Goal: Obtain resource: Obtain resource

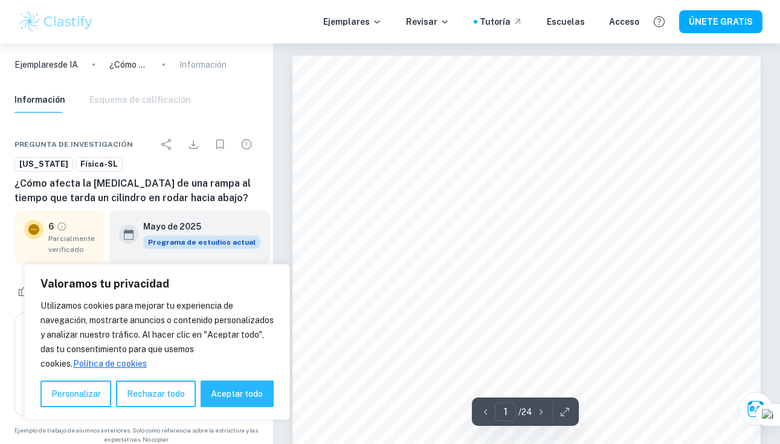
click at [538, 411] on icon "button" at bounding box center [541, 412] width 12 height 12
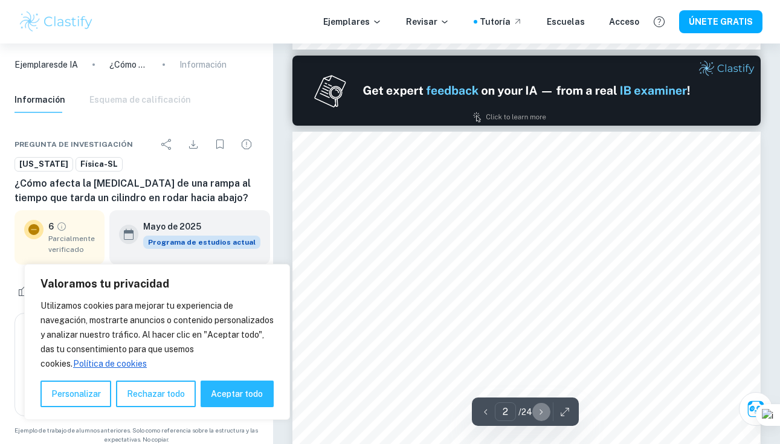
click at [538, 411] on icon "button" at bounding box center [541, 412] width 12 height 12
type input "3"
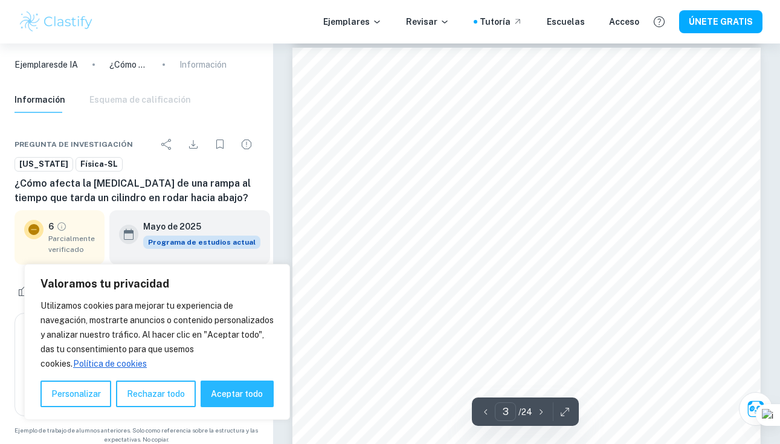
scroll to position [1393, 0]
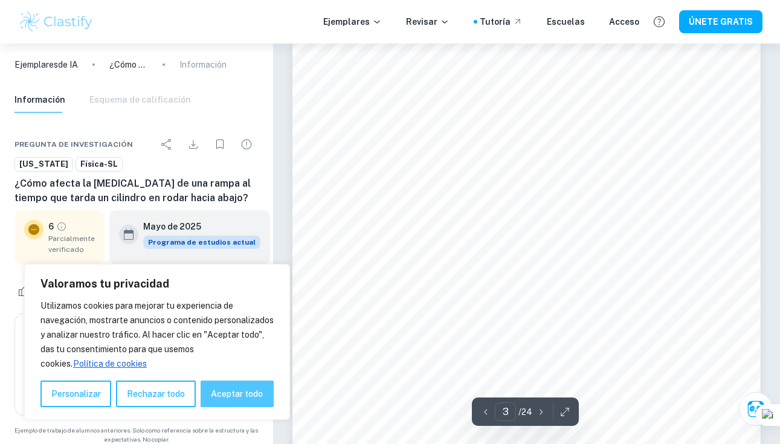
click at [241, 393] on font "Aceptar todo" at bounding box center [237, 394] width 52 height 10
checkbox input "true"
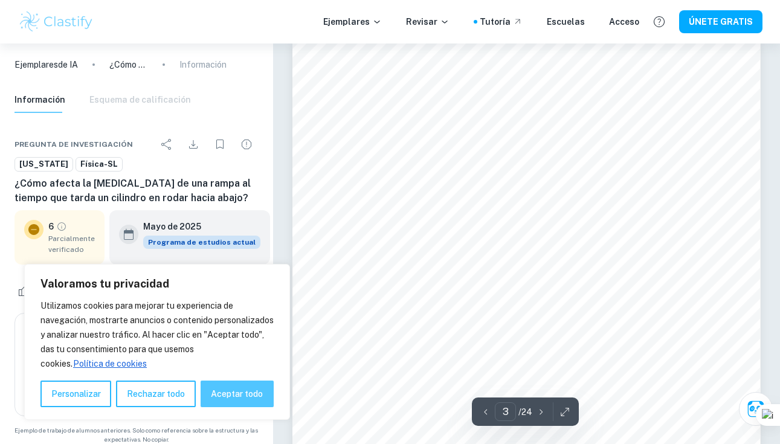
checkbox input "true"
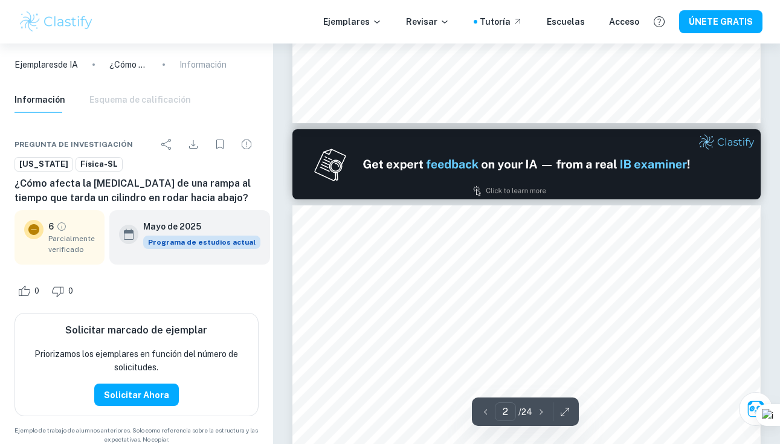
type input "1"
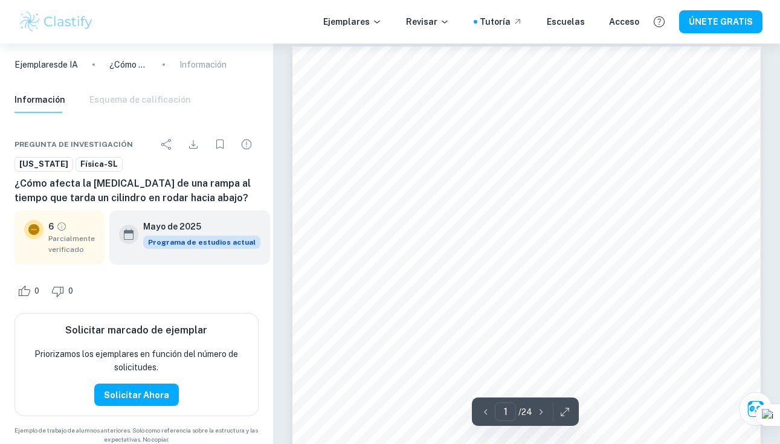
scroll to position [0, 0]
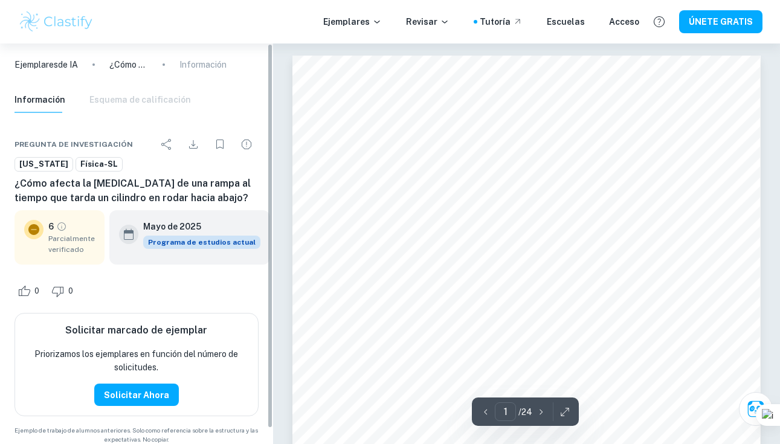
click at [191, 146] on icon "Descargar" at bounding box center [193, 144] width 14 height 14
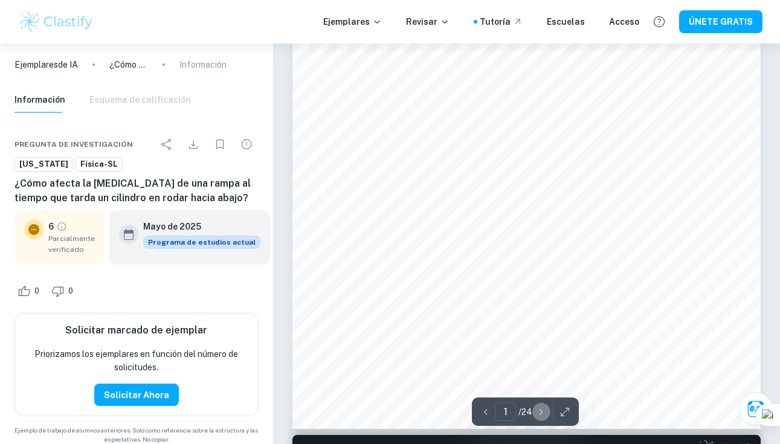
click at [543, 412] on icon "button" at bounding box center [541, 412] width 12 height 12
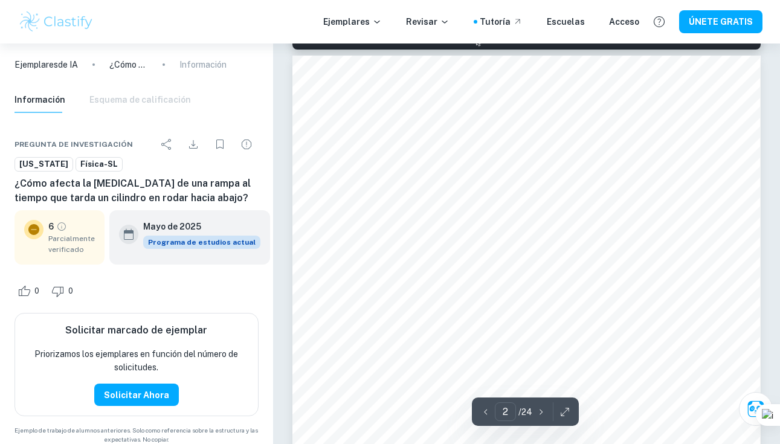
click at [543, 412] on icon "button" at bounding box center [541, 412] width 12 height 12
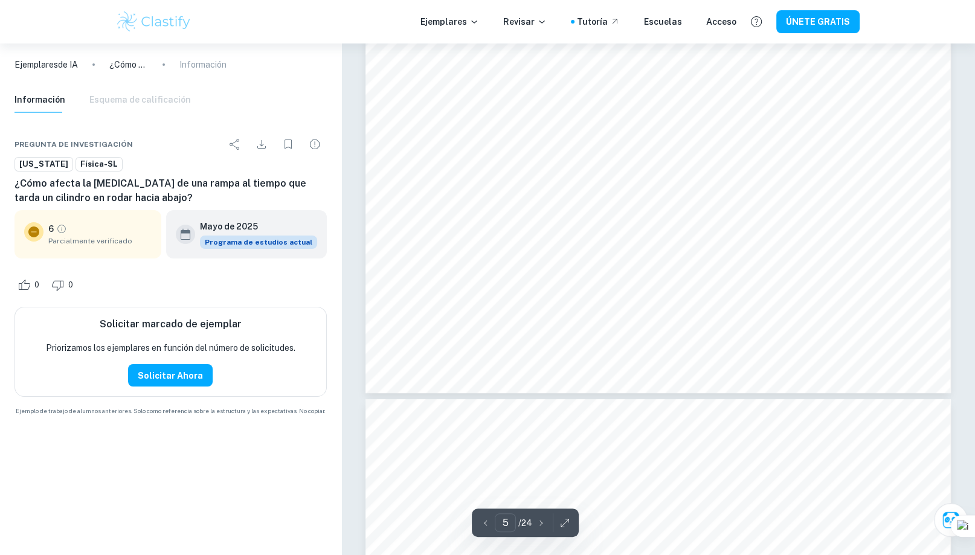
scroll to position [3664, 0]
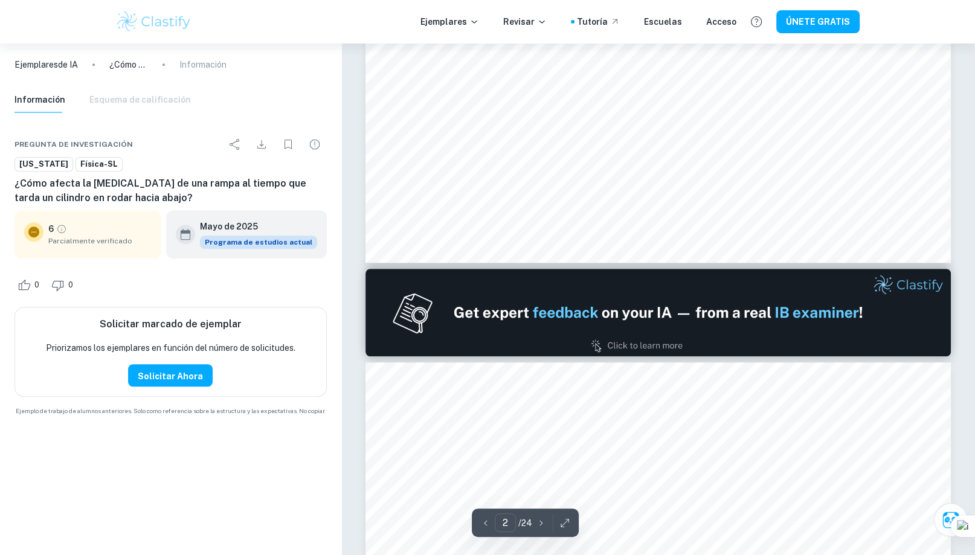
type input "1"
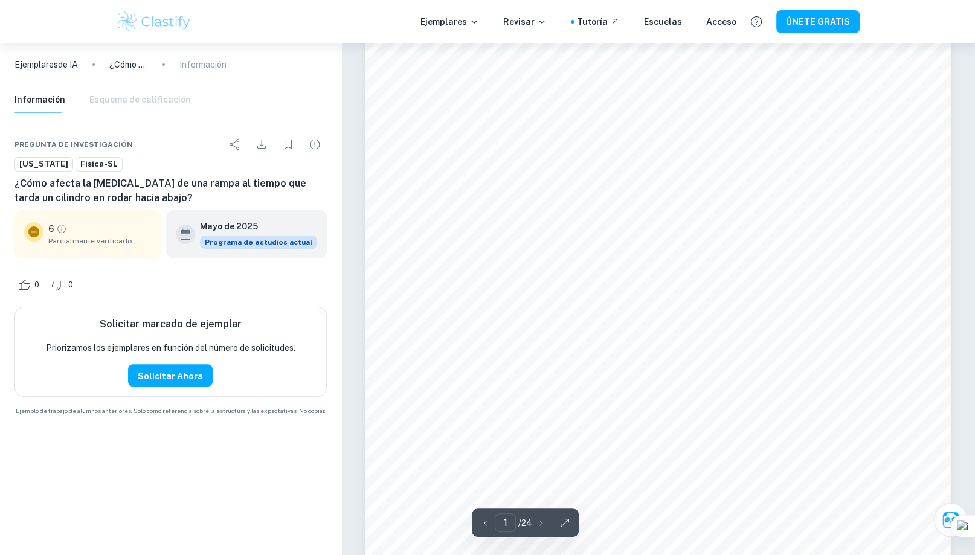
scroll to position [175, 0]
click at [567, 443] on icon "button" at bounding box center [565, 523] width 8 height 8
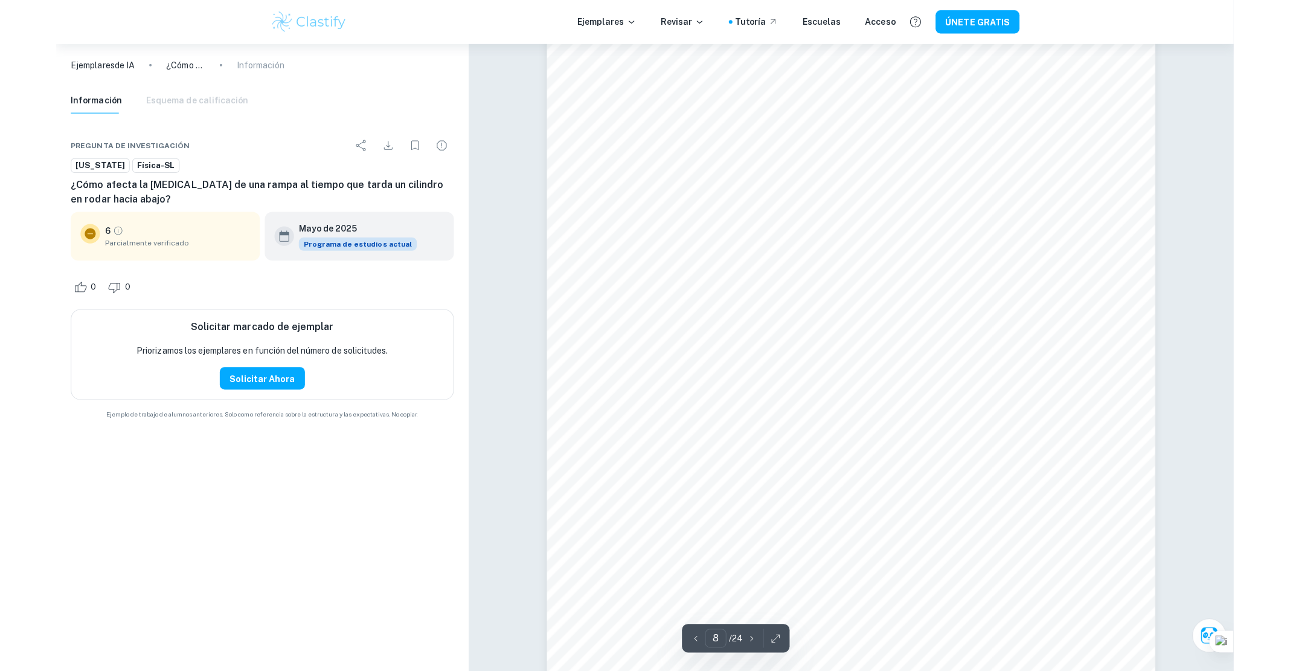
scroll to position [5785, 0]
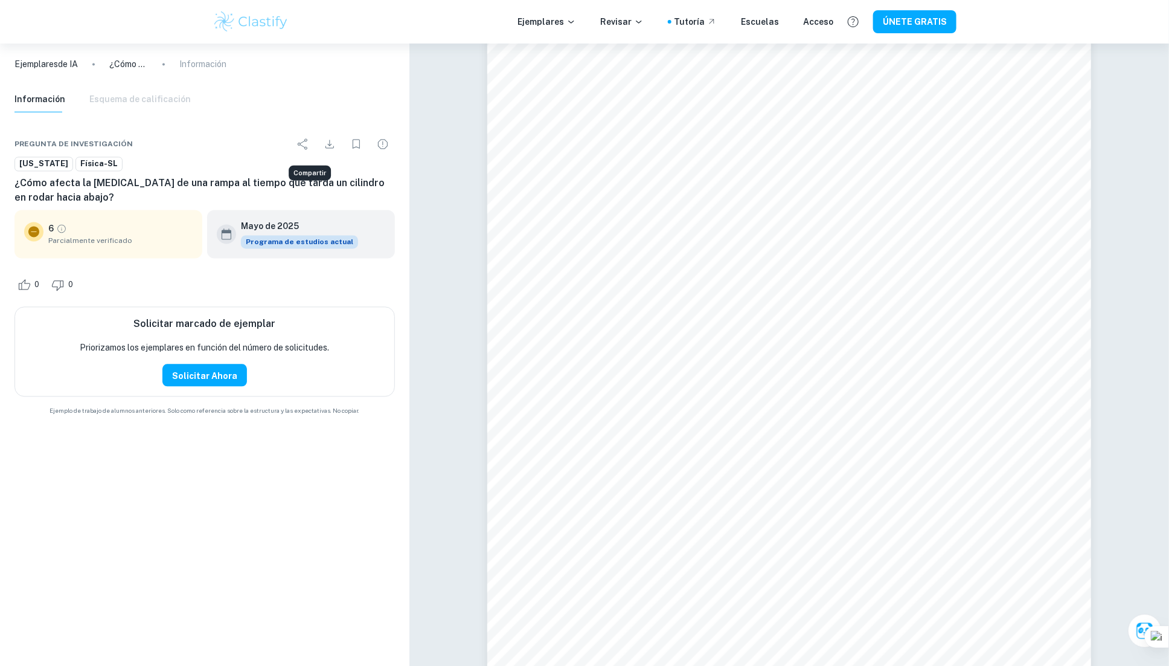
click at [306, 141] on icon "Compartir" at bounding box center [303, 144] width 14 height 14
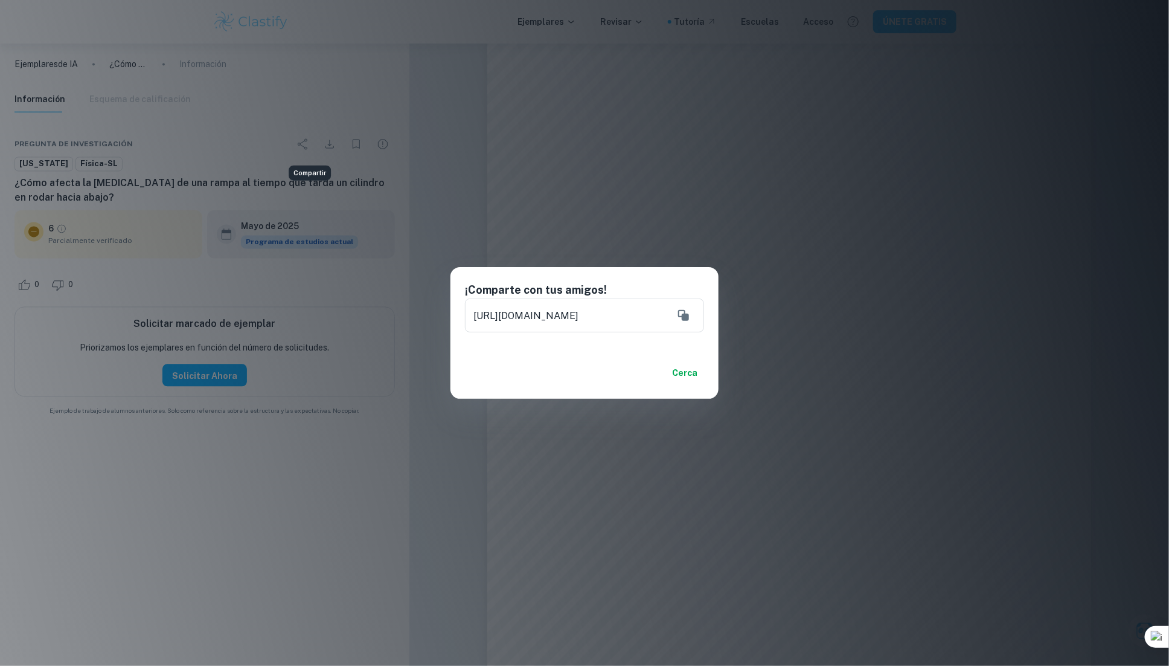
click at [614, 197] on div "¡Comparte con tus amigos! https://www.clastify.com/ia/physics/686fccd1676e31371…" at bounding box center [584, 333] width 1169 height 666
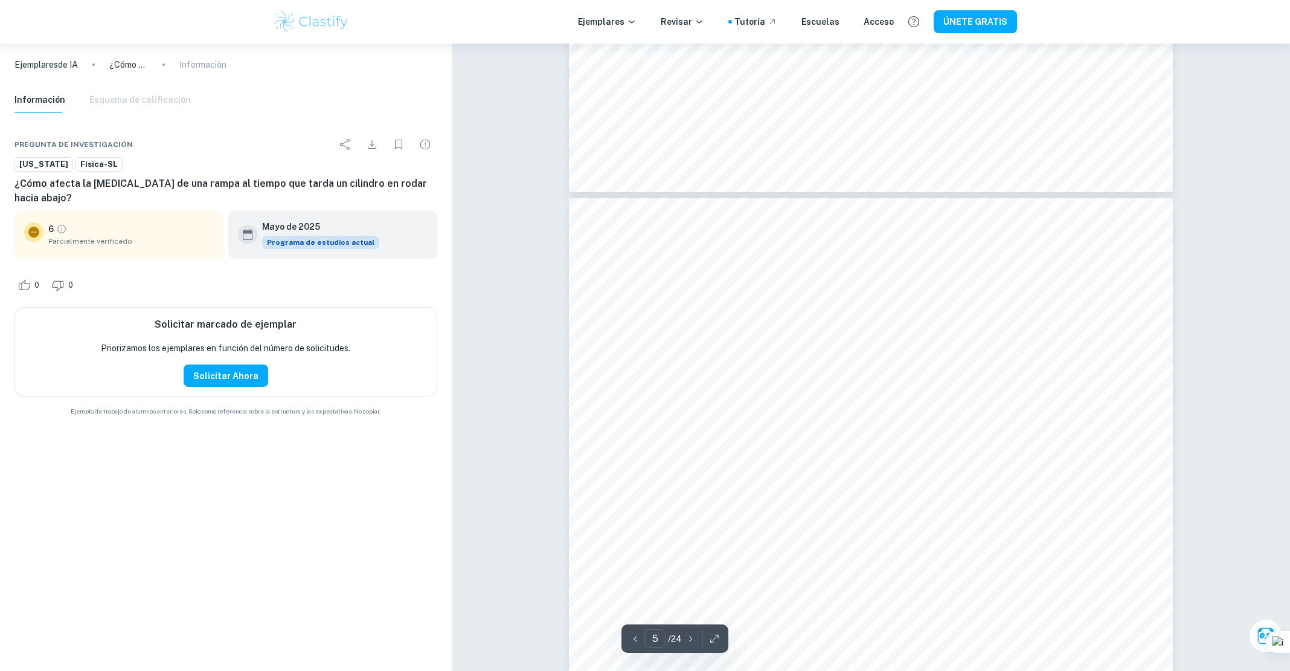
type input "4"
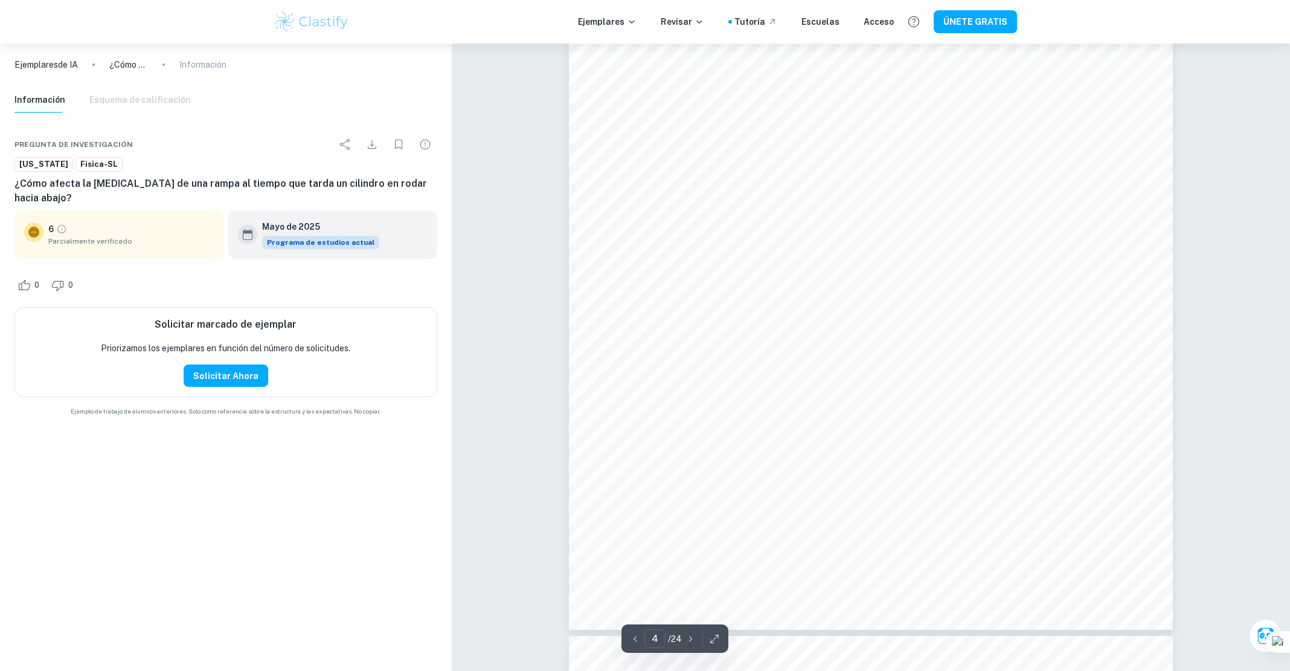
scroll to position [2617, 0]
click at [378, 151] on icon "Descargar" at bounding box center [372, 144] width 14 height 14
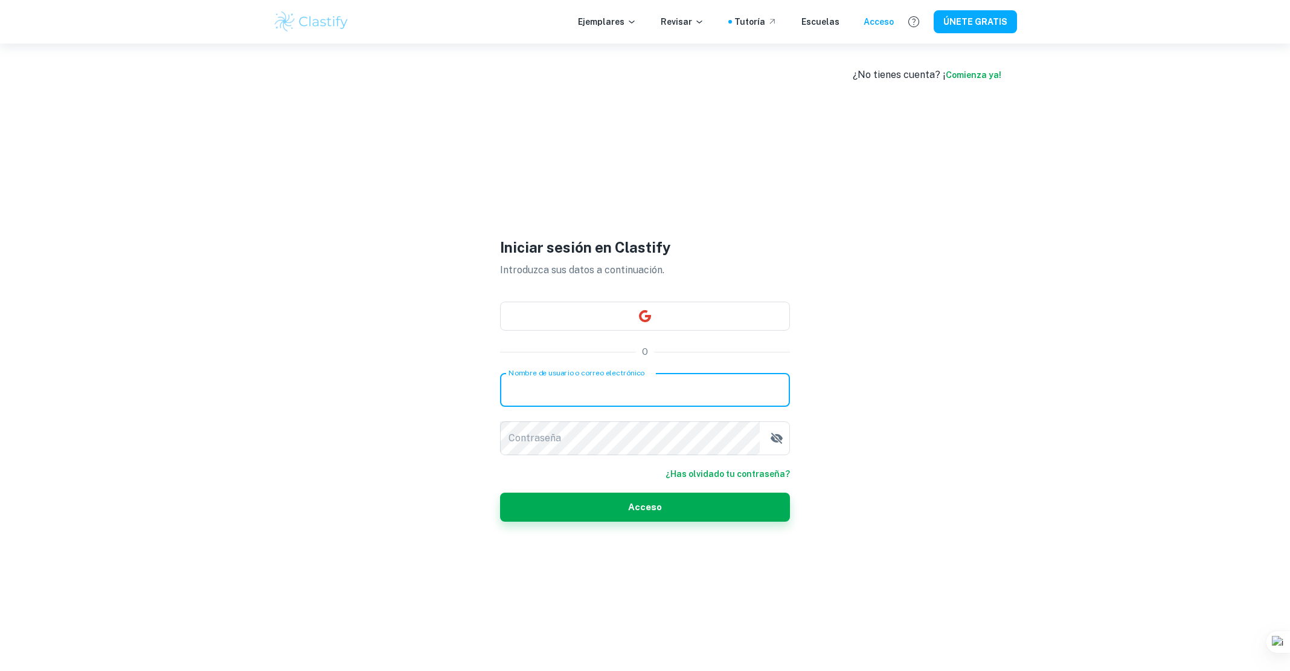
click at [587, 404] on input "Nombre de usuario o correo electrónico" at bounding box center [645, 390] width 290 height 34
type input "hectoralvarez0802@gmail.com"
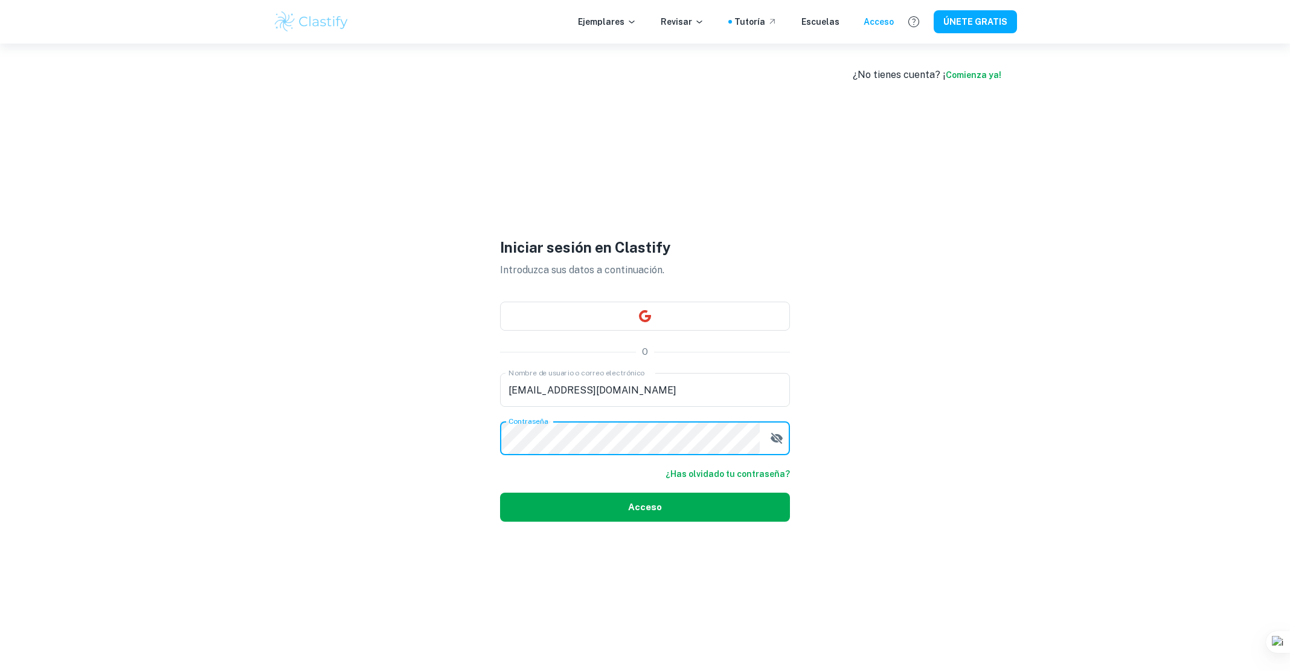
click at [625, 443] on button "Acceso" at bounding box center [645, 506] width 290 height 29
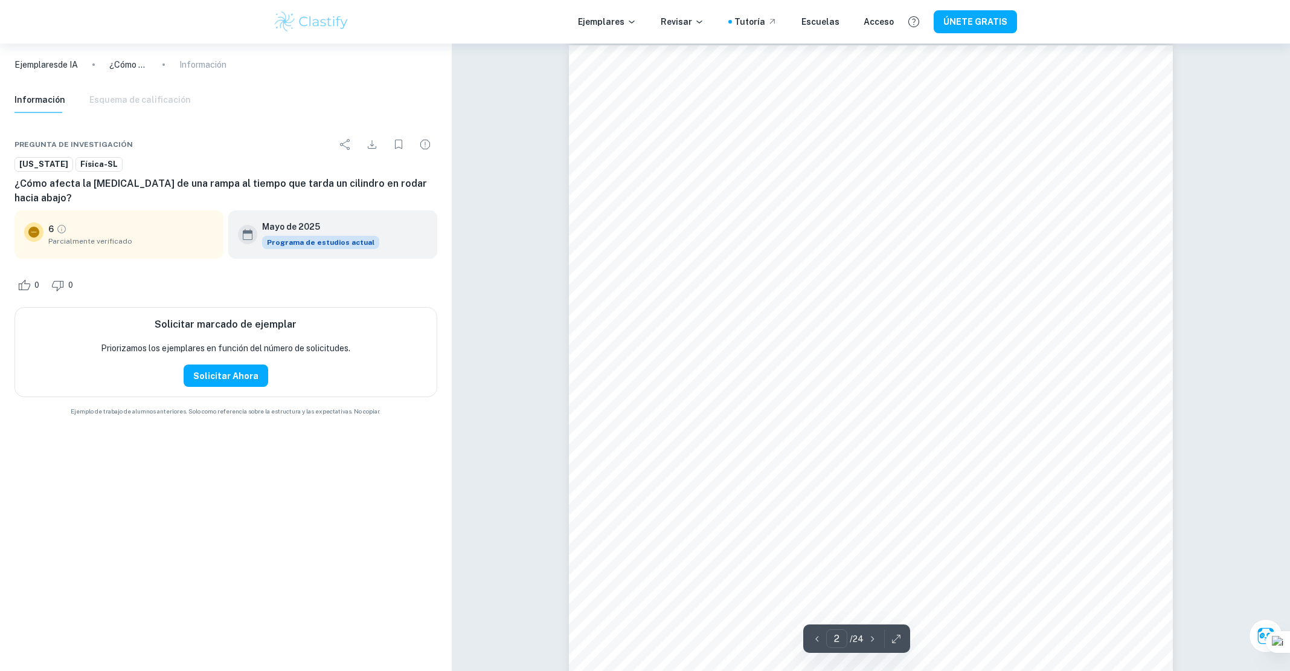
scroll to position [869, 0]
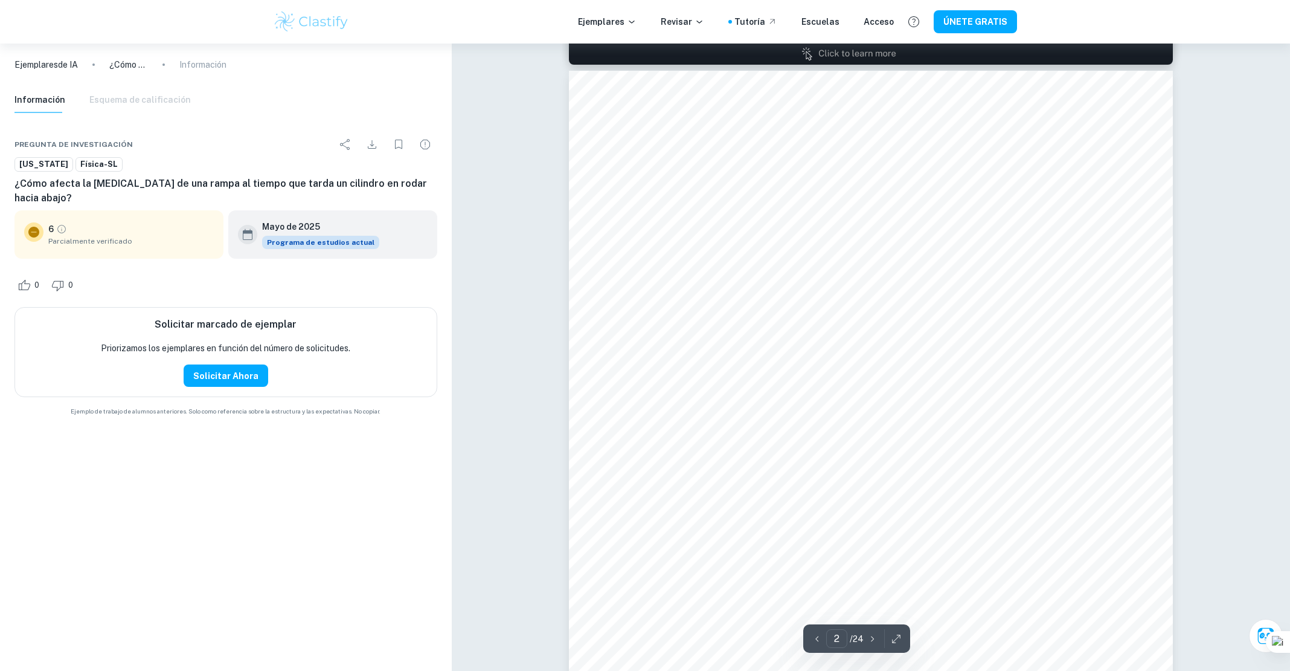
click at [779, 443] on icon "button" at bounding box center [873, 638] width 12 height 12
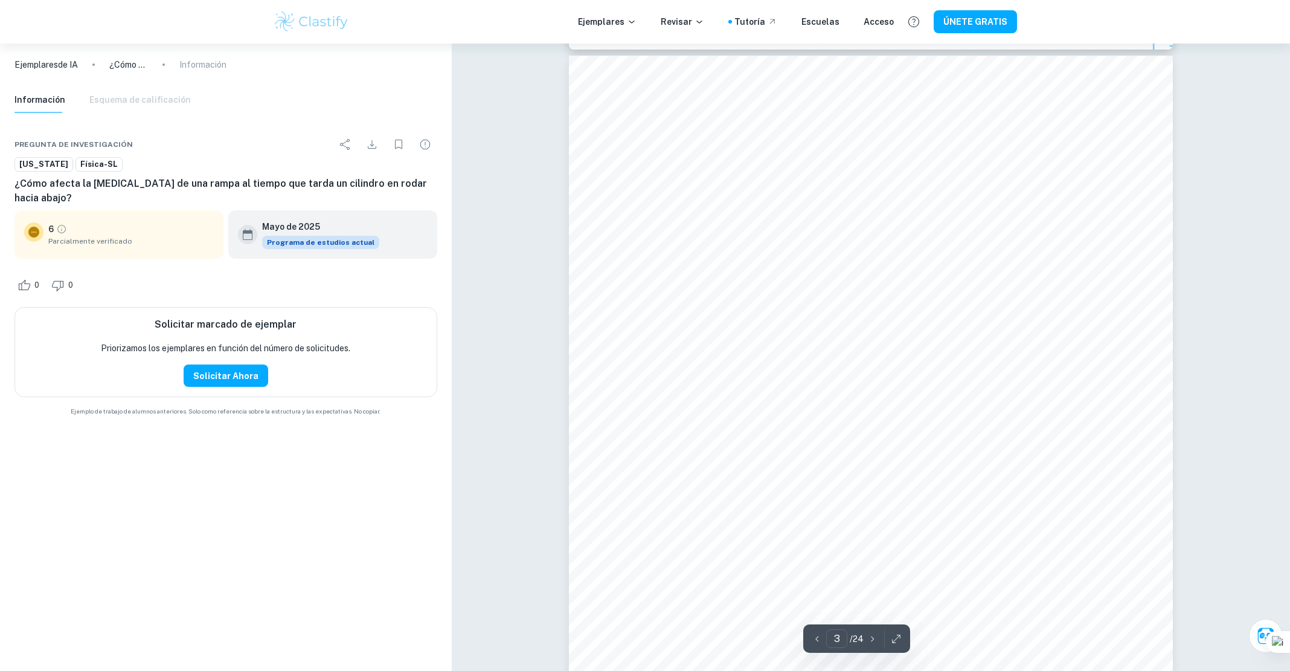
click at [779, 443] on icon "button" at bounding box center [873, 638] width 12 height 12
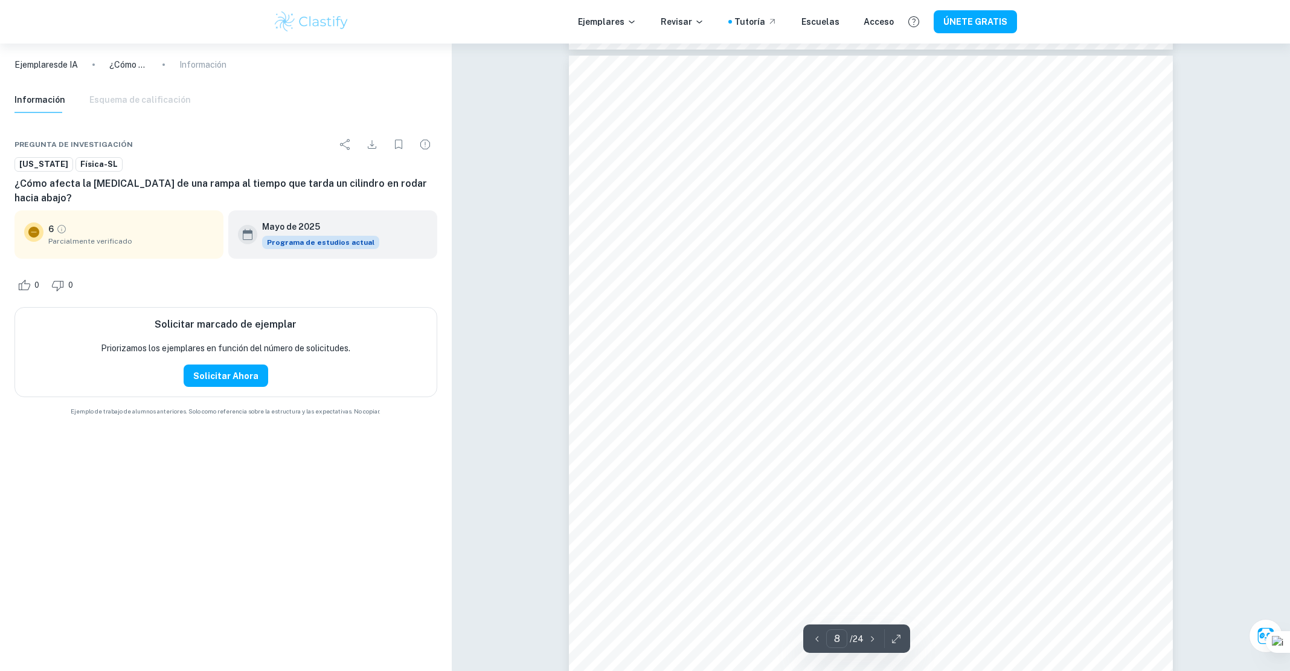
click at [779, 443] on icon "button" at bounding box center [873, 638] width 12 height 12
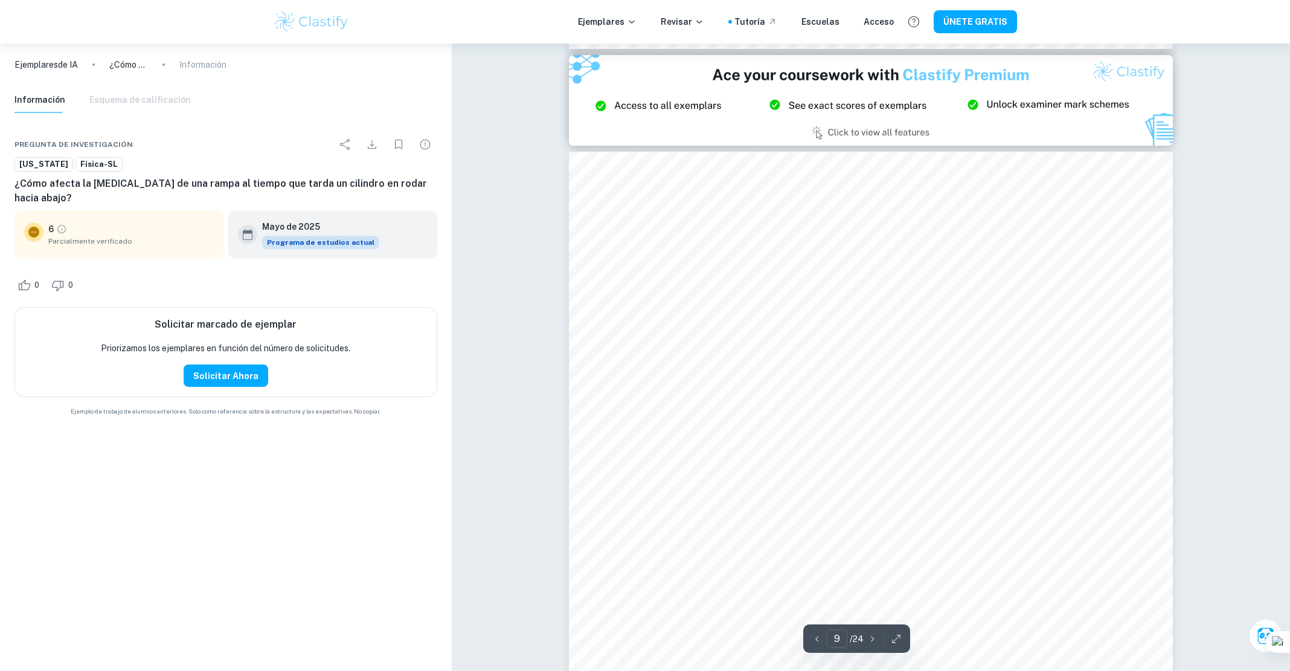
click at [779, 443] on icon "button" at bounding box center [873, 638] width 12 height 12
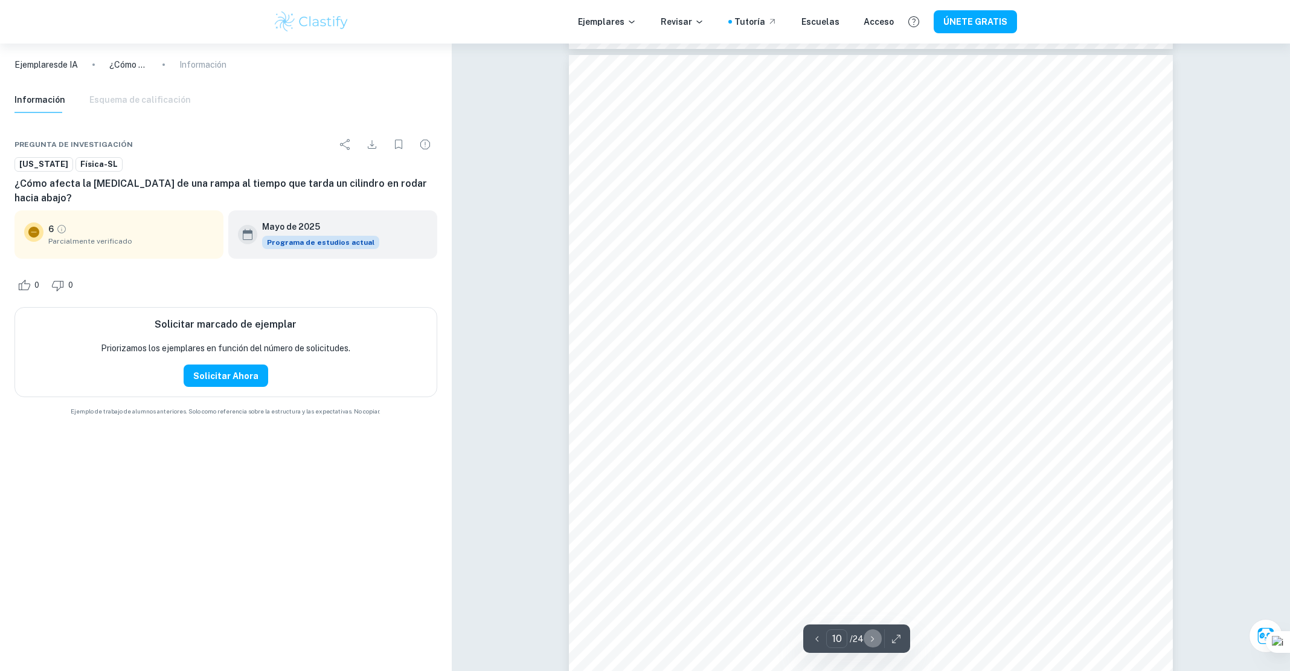
click at [779, 443] on icon "button" at bounding box center [873, 638] width 12 height 12
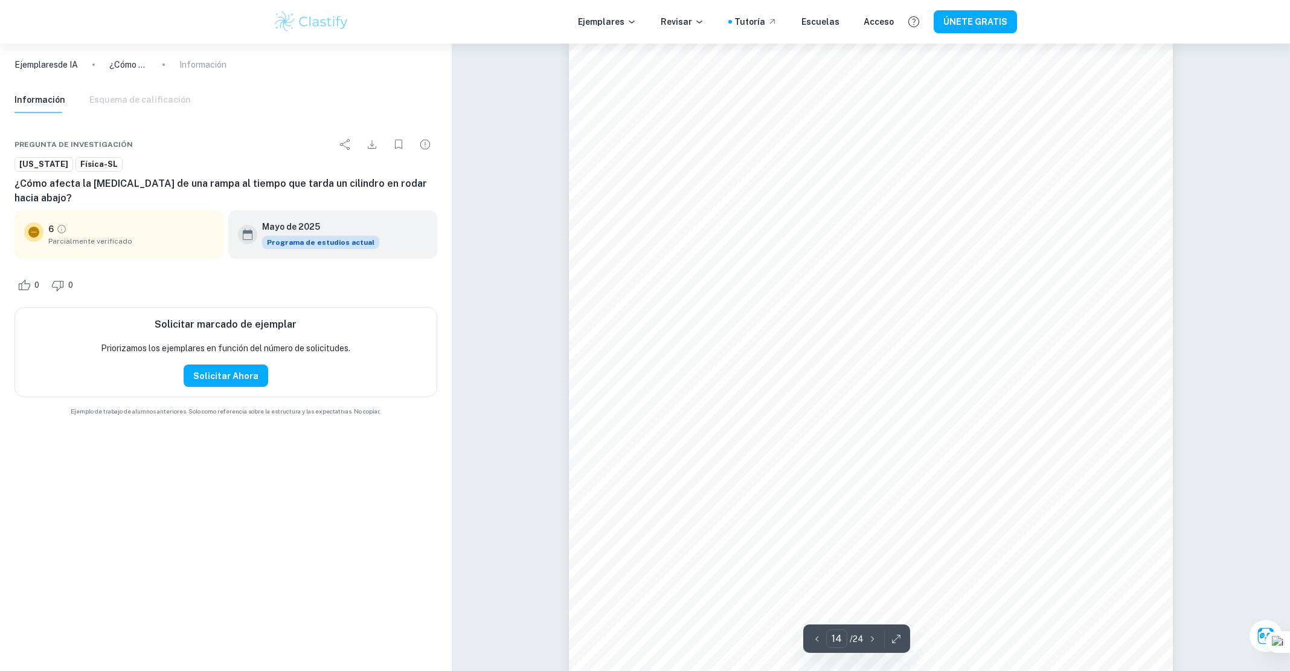
scroll to position [10582, 0]
click at [779, 443] on icon "button" at bounding box center [873, 638] width 12 height 12
click at [779, 443] on button "button" at bounding box center [817, 638] width 18 height 19
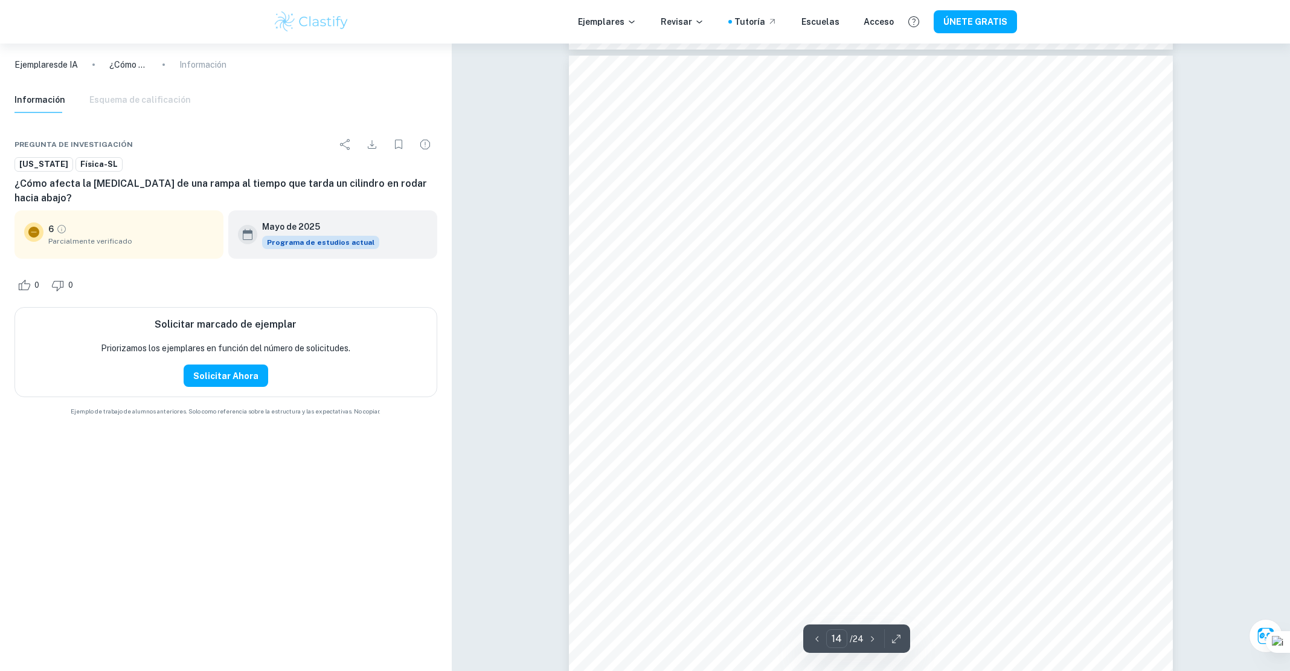
click at [779, 443] on icon "button" at bounding box center [817, 638] width 12 height 12
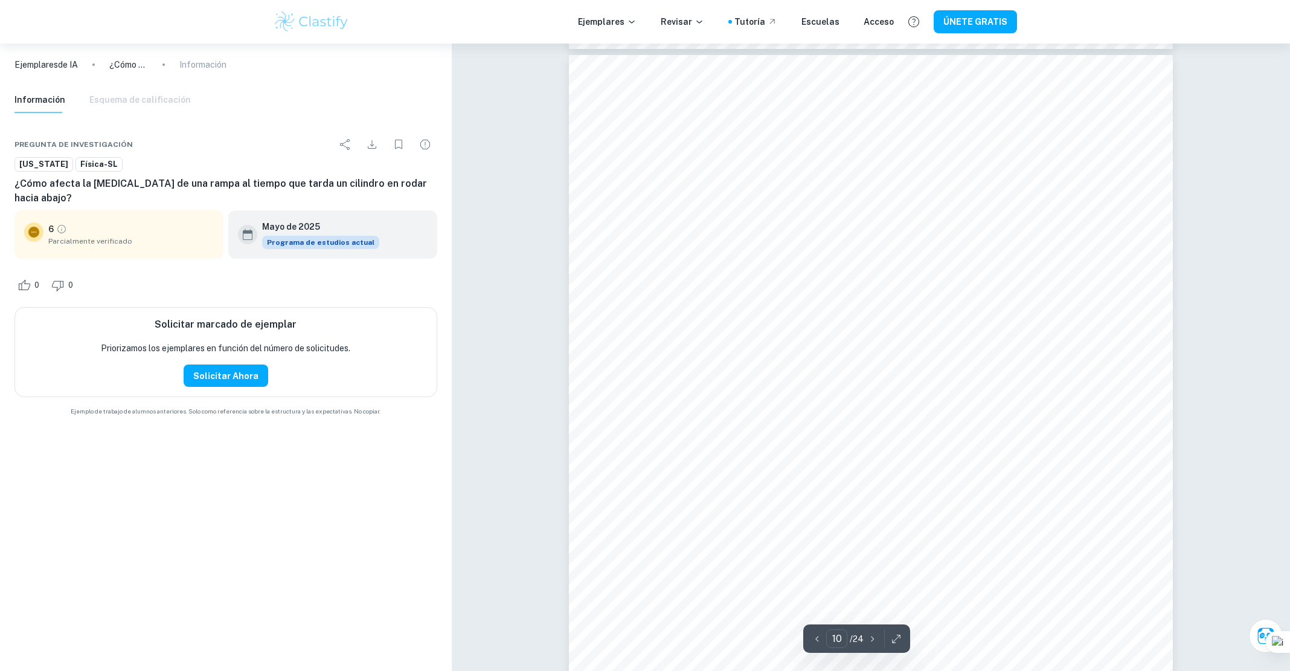
click at [779, 443] on icon "button" at bounding box center [817, 637] width 3 height 5
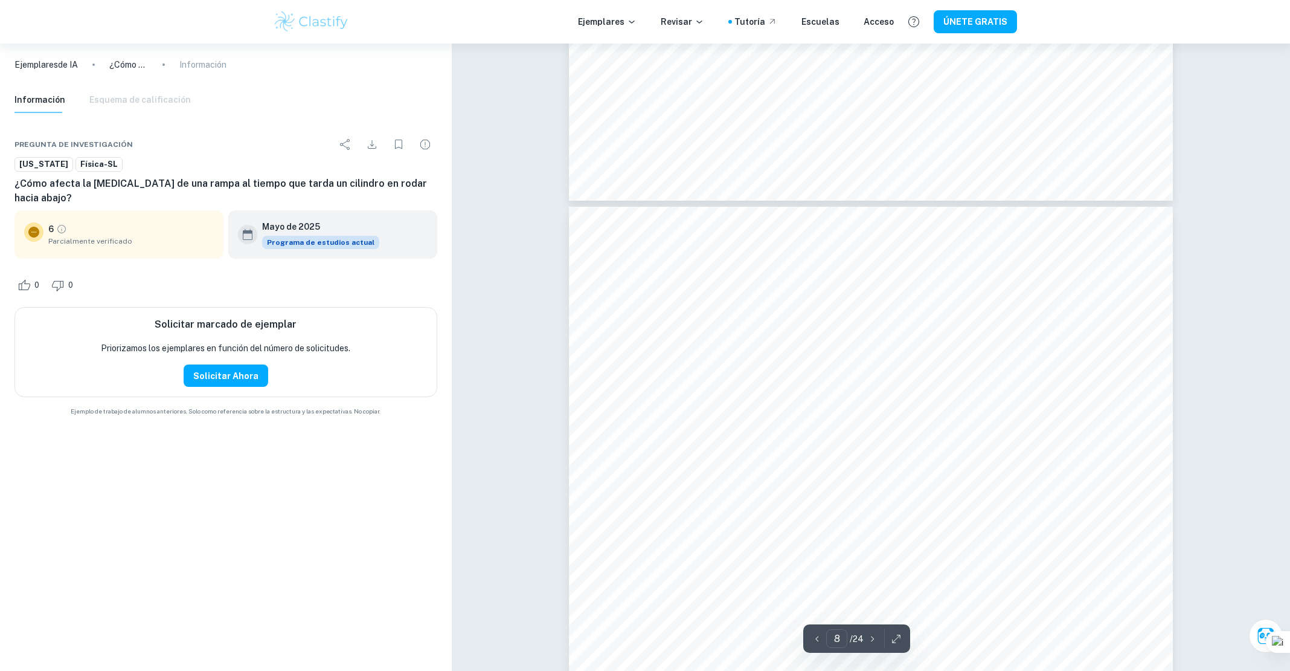
scroll to position [5905, 0]
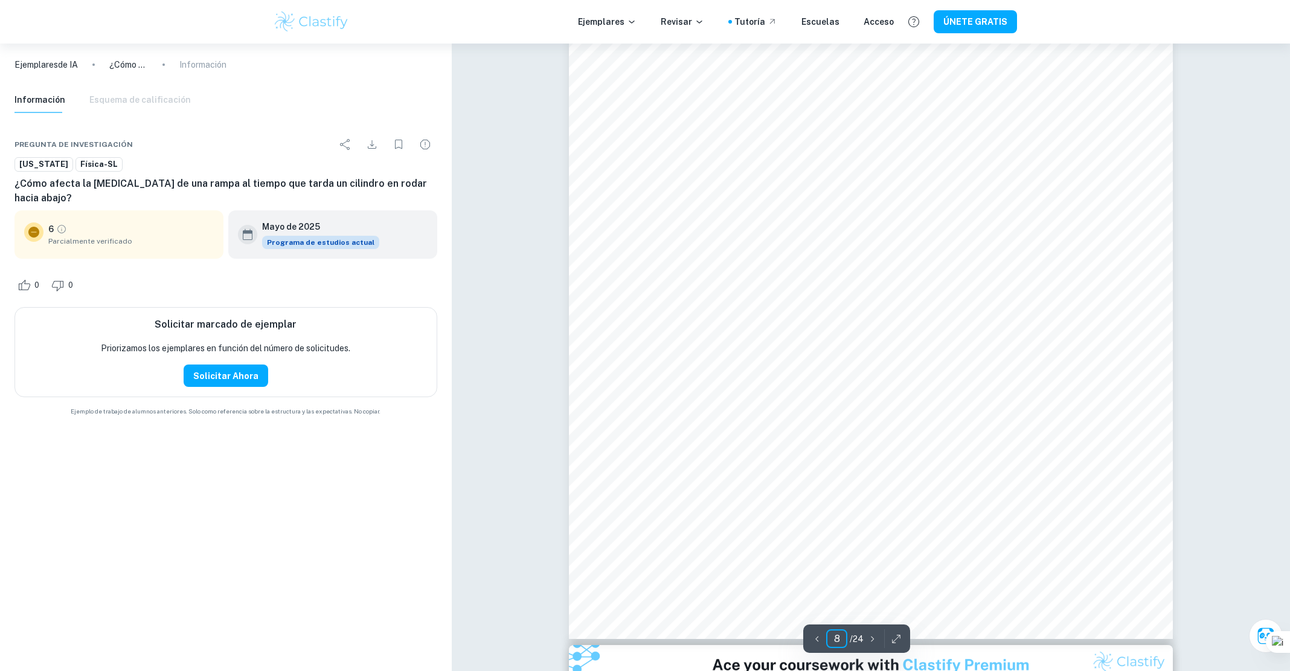
click at [779, 443] on input "8" at bounding box center [836, 638] width 21 height 19
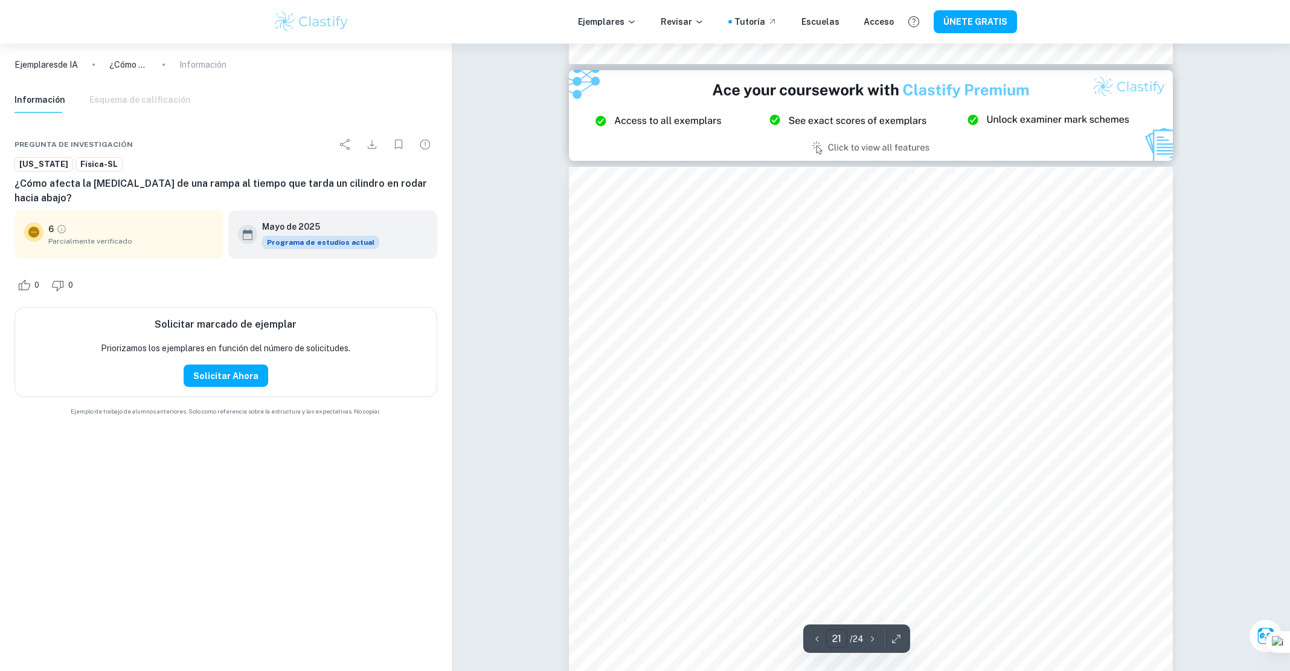
scroll to position [16146, 0]
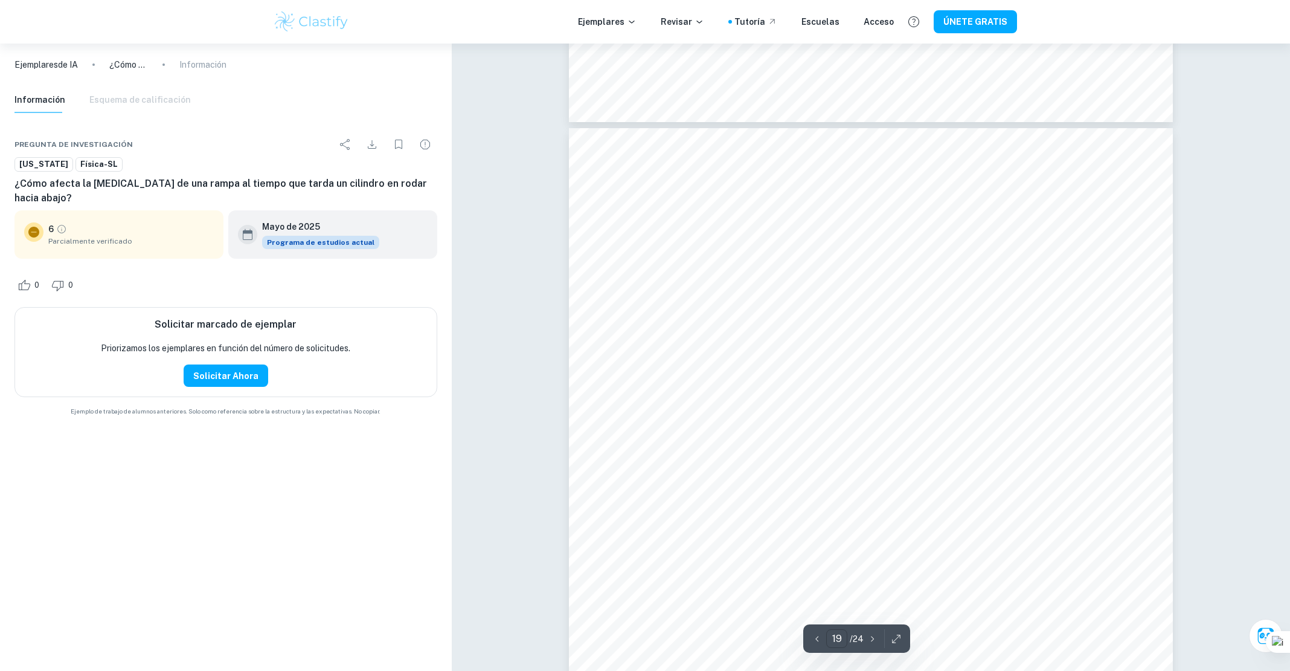
type input "18"
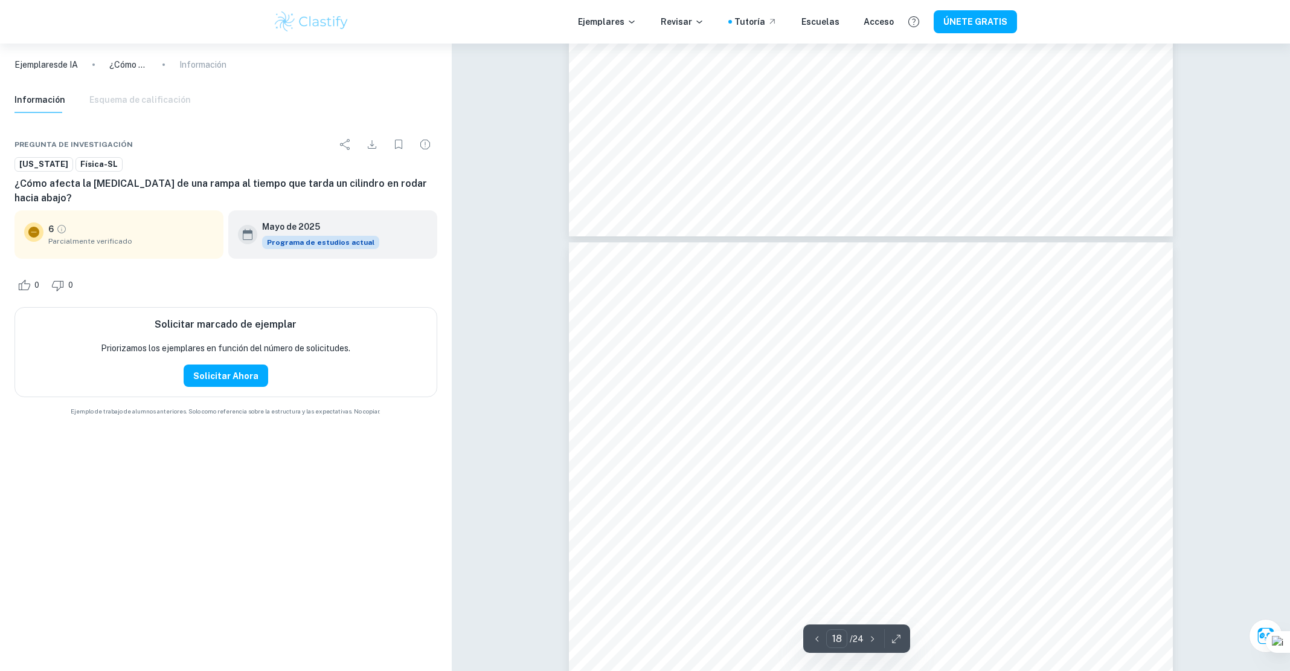
scroll to position [13537, 0]
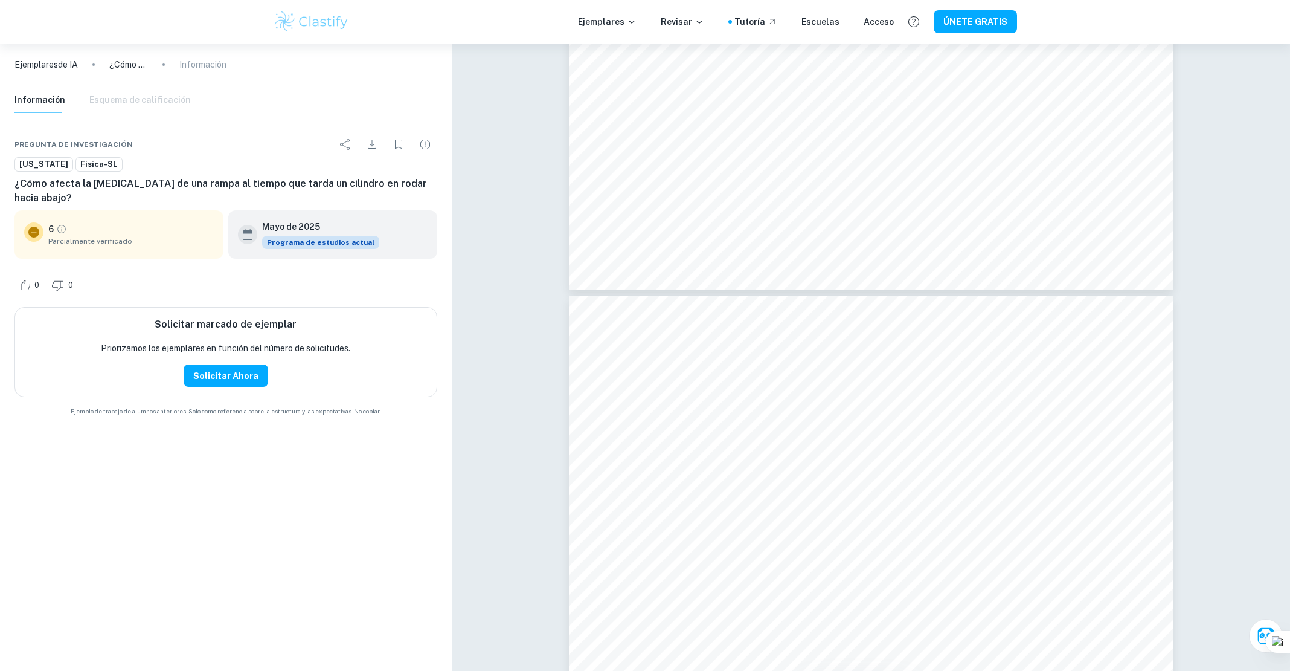
click at [328, 25] on img at bounding box center [311, 22] width 77 height 24
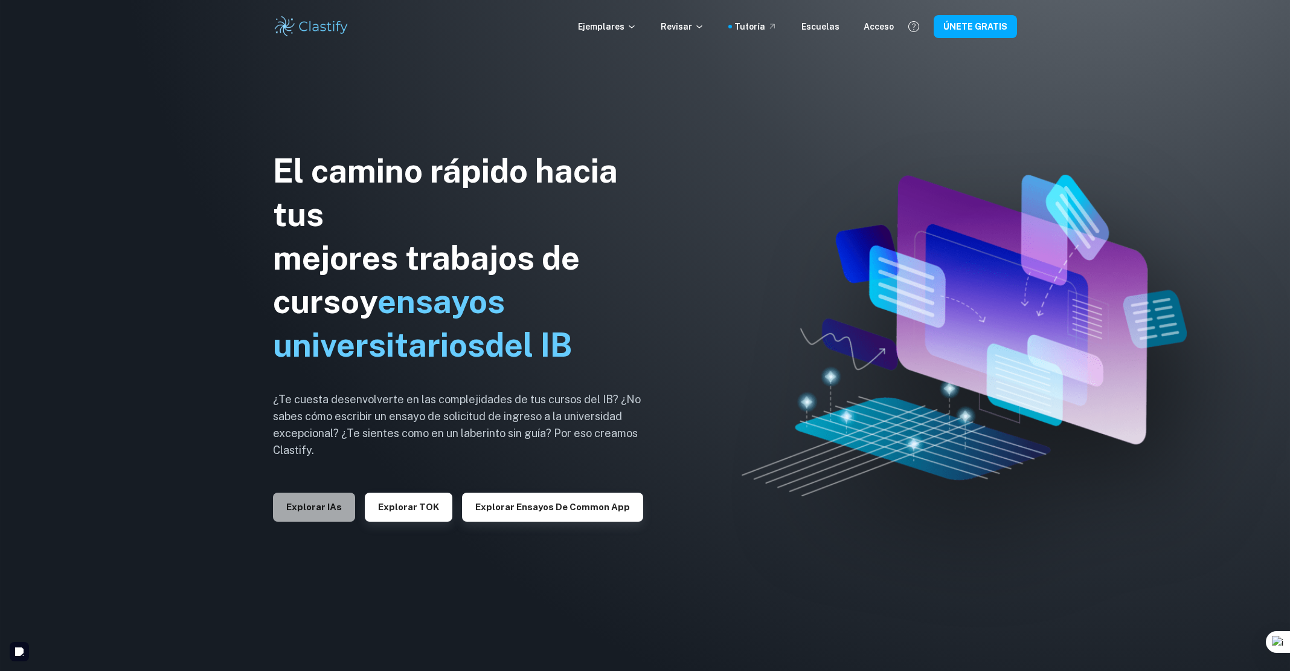
click at [308, 443] on font "Explorar IAs" at bounding box center [314, 507] width 56 height 10
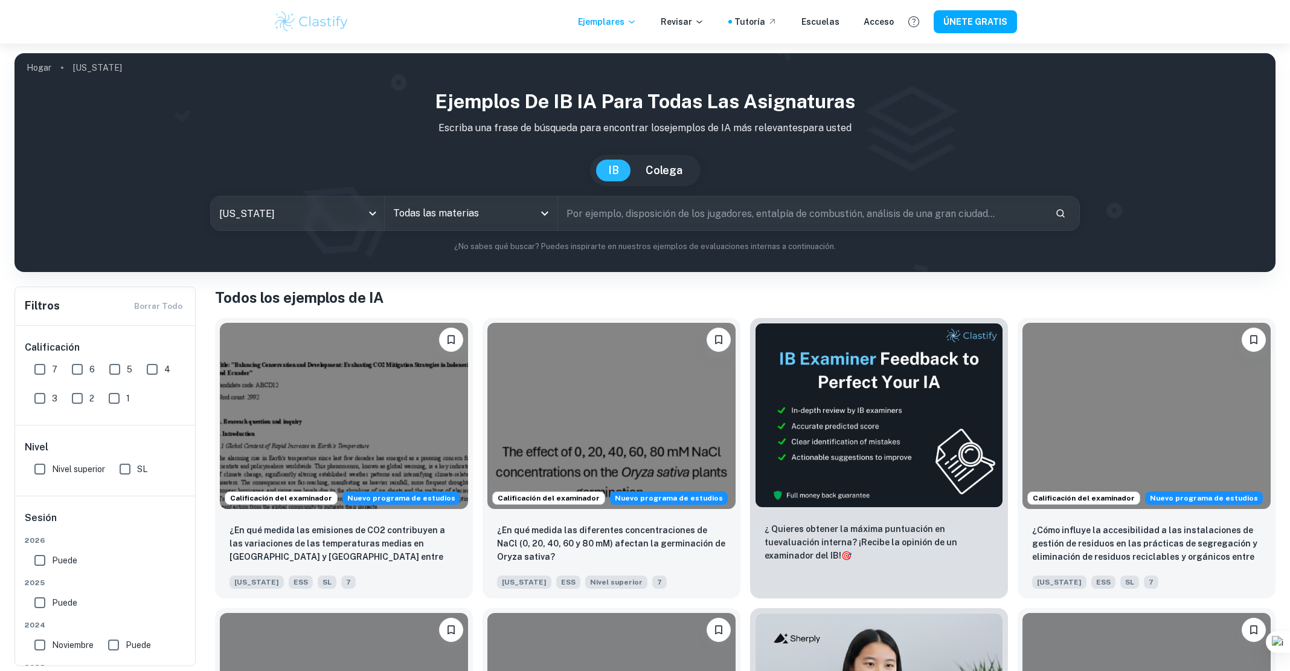
click at [573, 217] on input "text" at bounding box center [801, 213] width 487 height 34
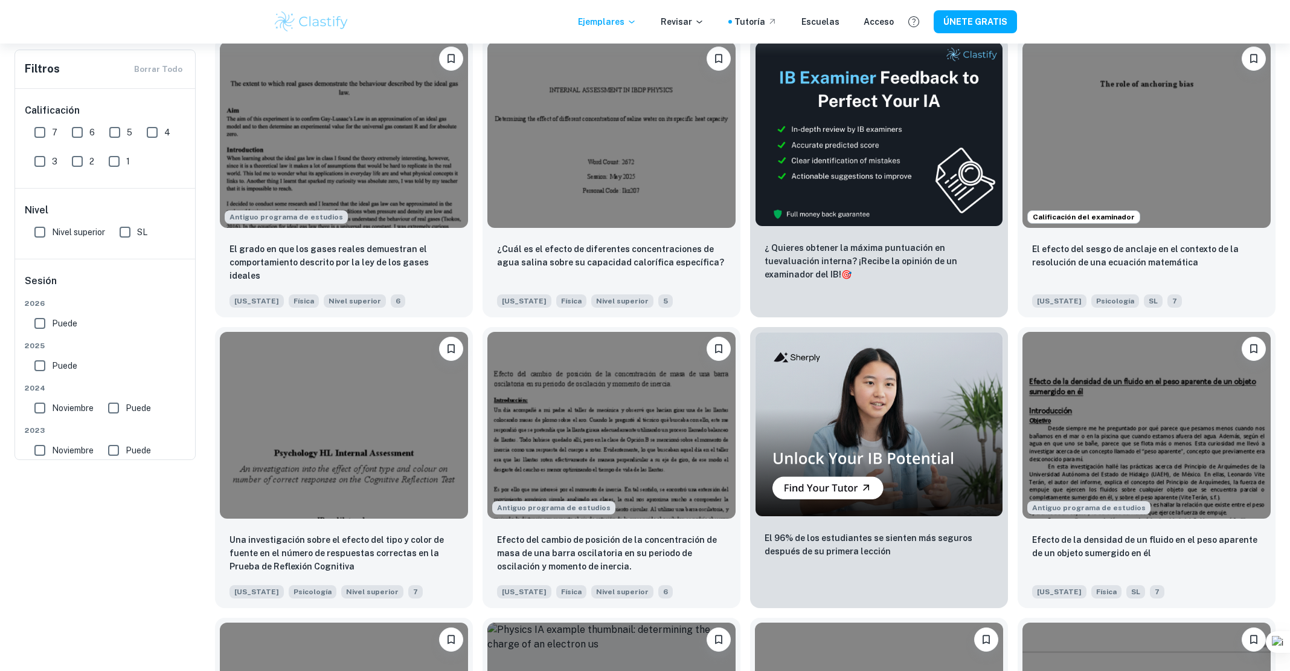
scroll to position [31, 0]
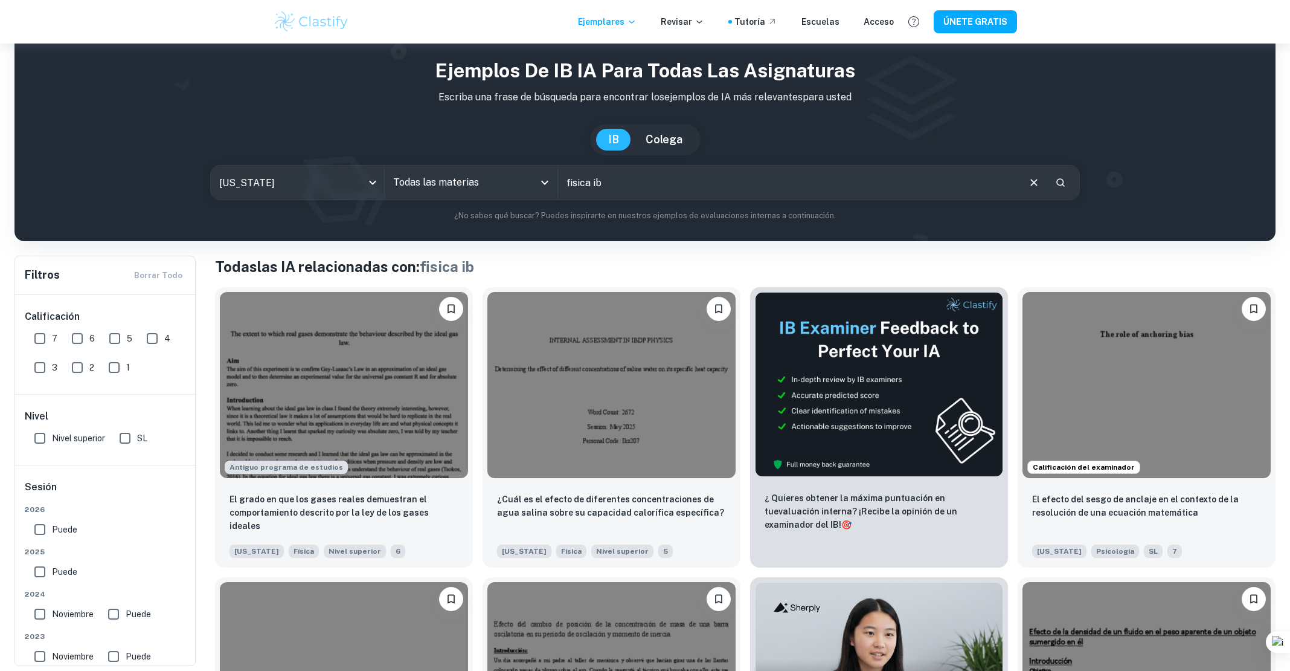
click at [664, 175] on input "fisica ib" at bounding box center [787, 183] width 459 height 34
click at [658, 189] on input "fisica ib" at bounding box center [787, 183] width 459 height 34
type input "fisica ib tiro"
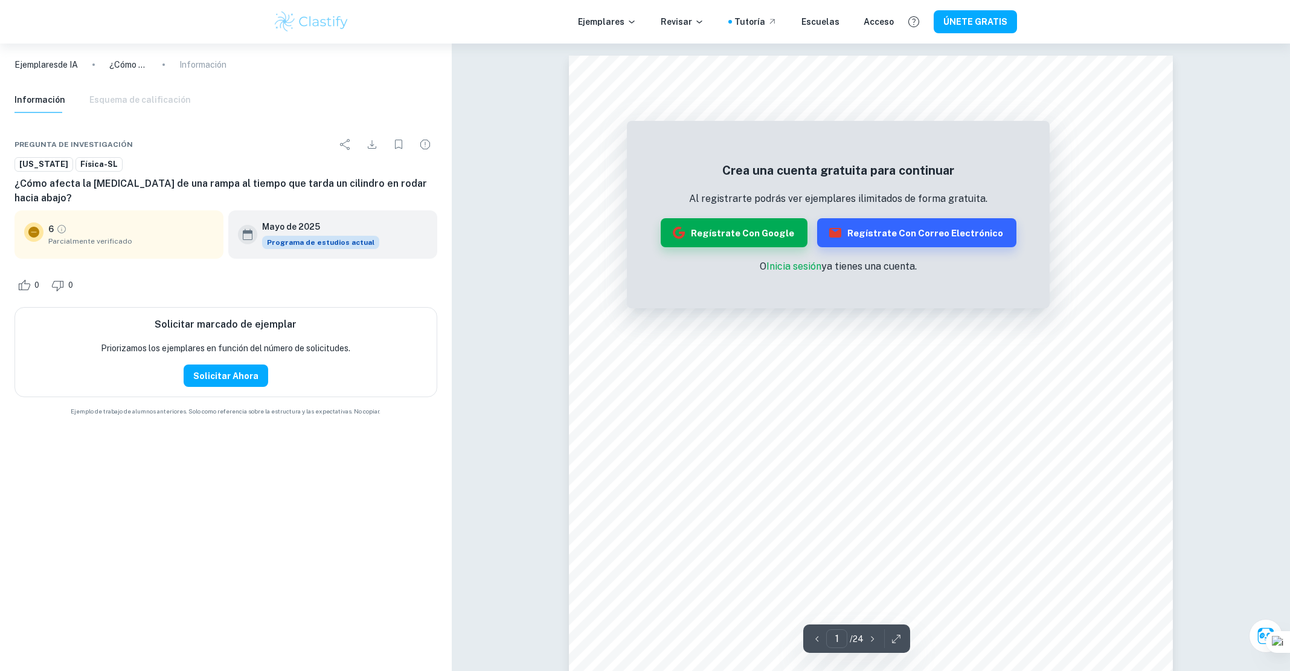
click at [779, 191] on p "Al registrarte podrás ver ejemplares ilimitados de forma gratuita." at bounding box center [839, 198] width 356 height 14
click at [779, 173] on font "Crea una cuenta gratuita para continuar" at bounding box center [838, 170] width 232 height 14
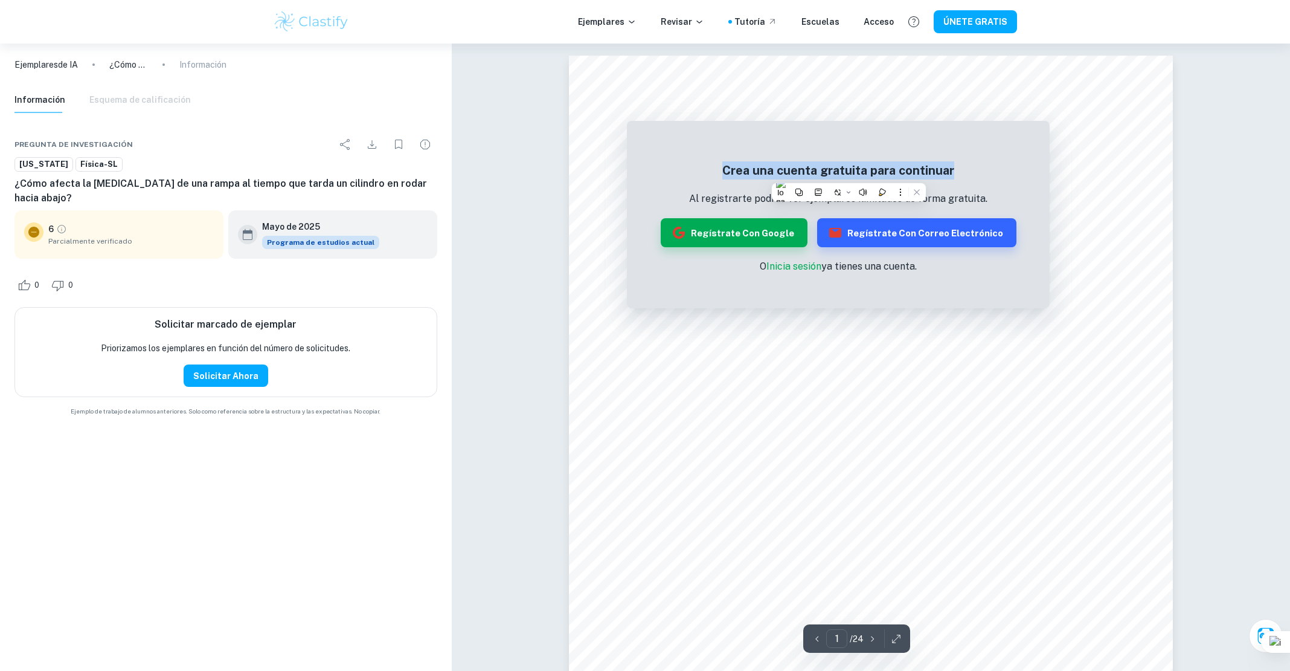
click at [779, 173] on font "Crea una cuenta gratuita para continuar" at bounding box center [838, 170] width 232 height 14
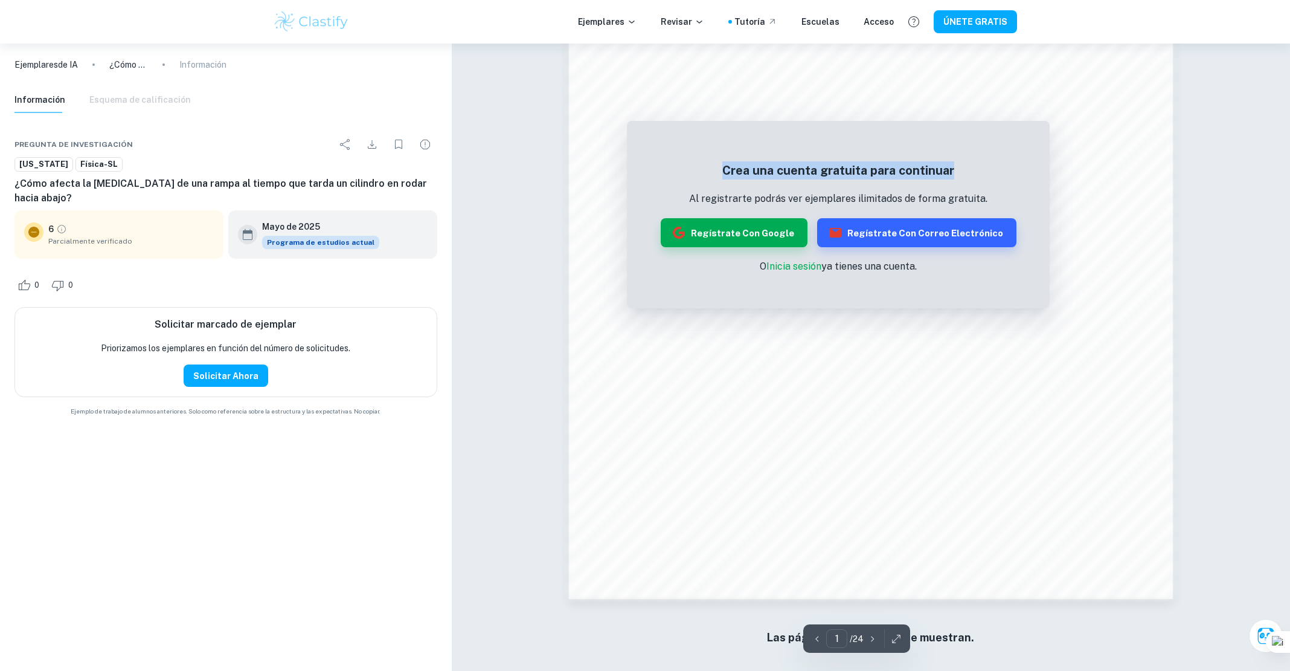
scroll to position [1038, 0]
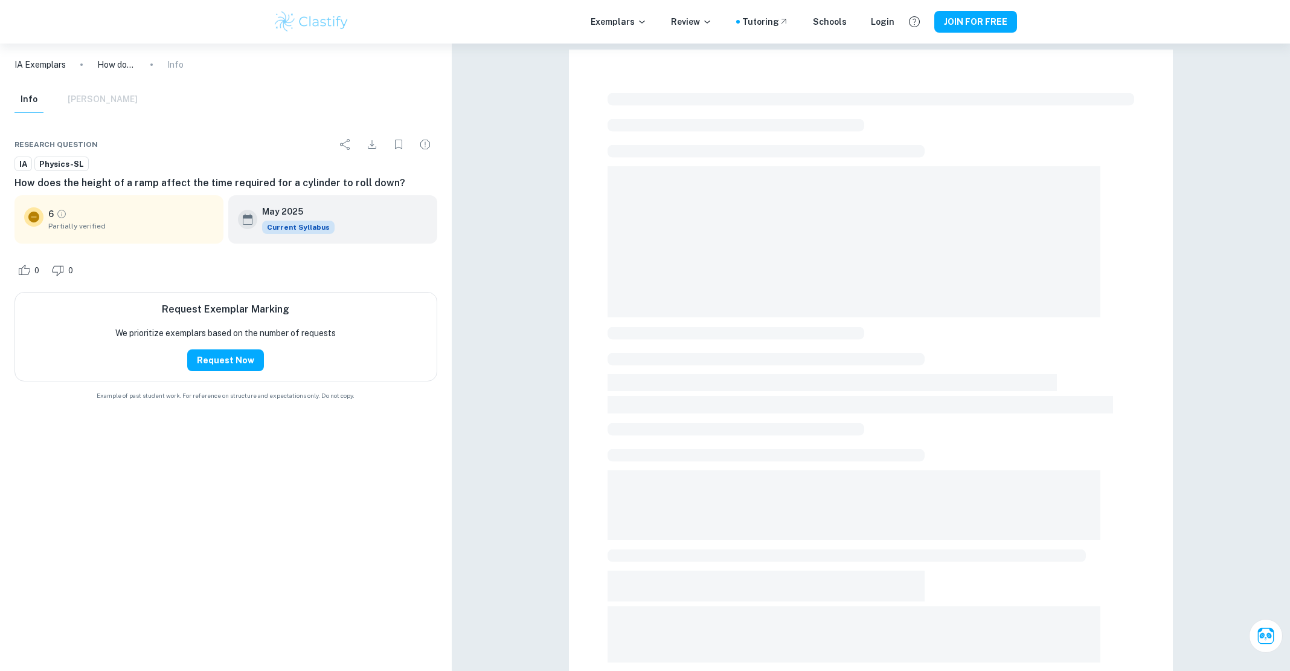
checkbox input "true"
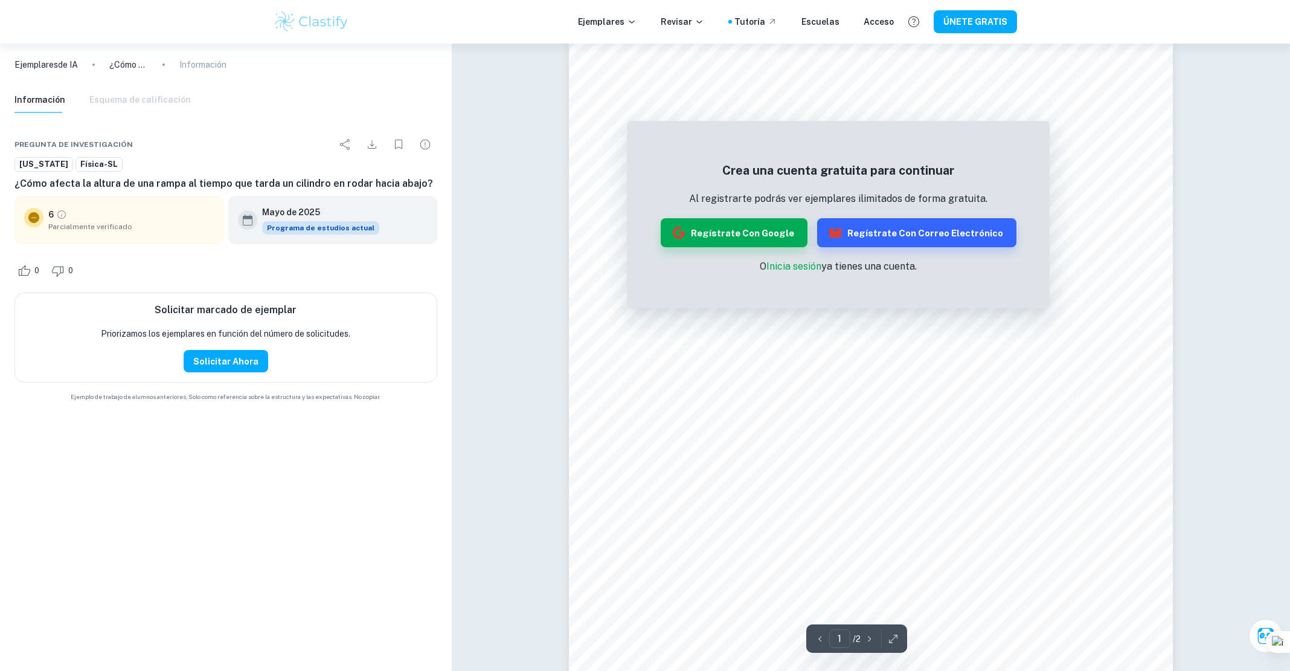
scroll to position [15, 0]
click at [745, 233] on font "Regístrate con Google" at bounding box center [742, 233] width 103 height 10
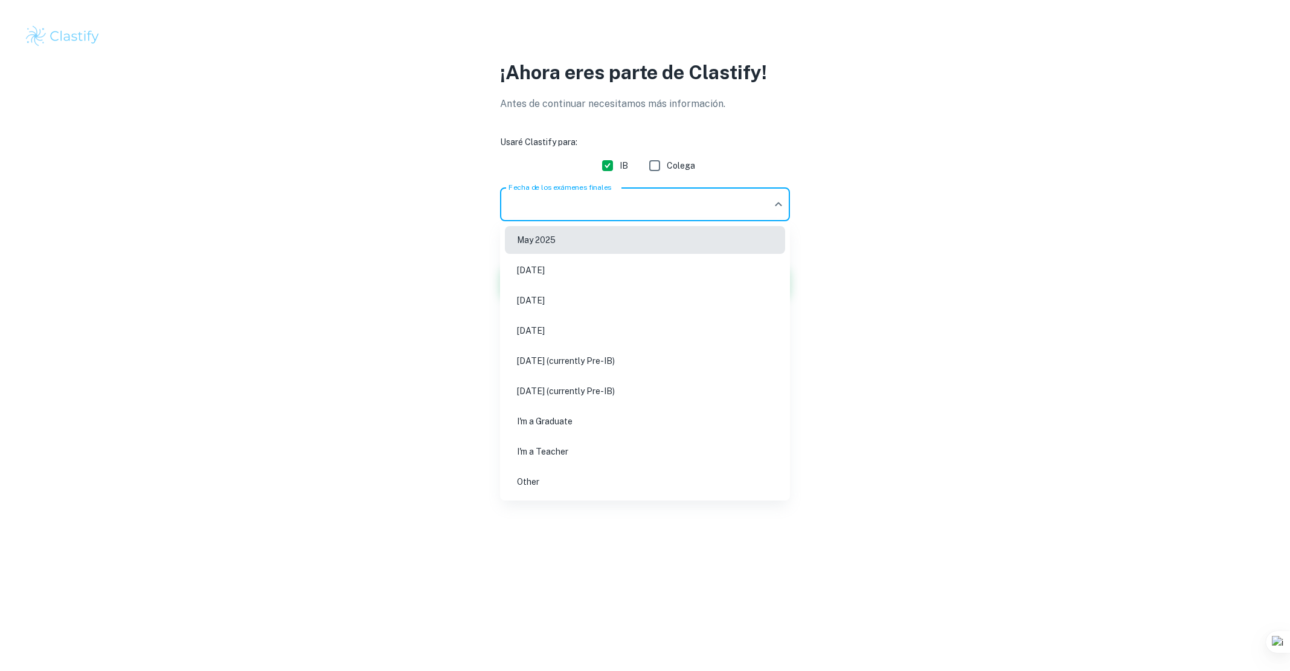
click at [674, 205] on body "Valoramos tu privacidad Utilizamos cookies para mejorar tu experiencia de naveg…" at bounding box center [645, 335] width 1290 height 671
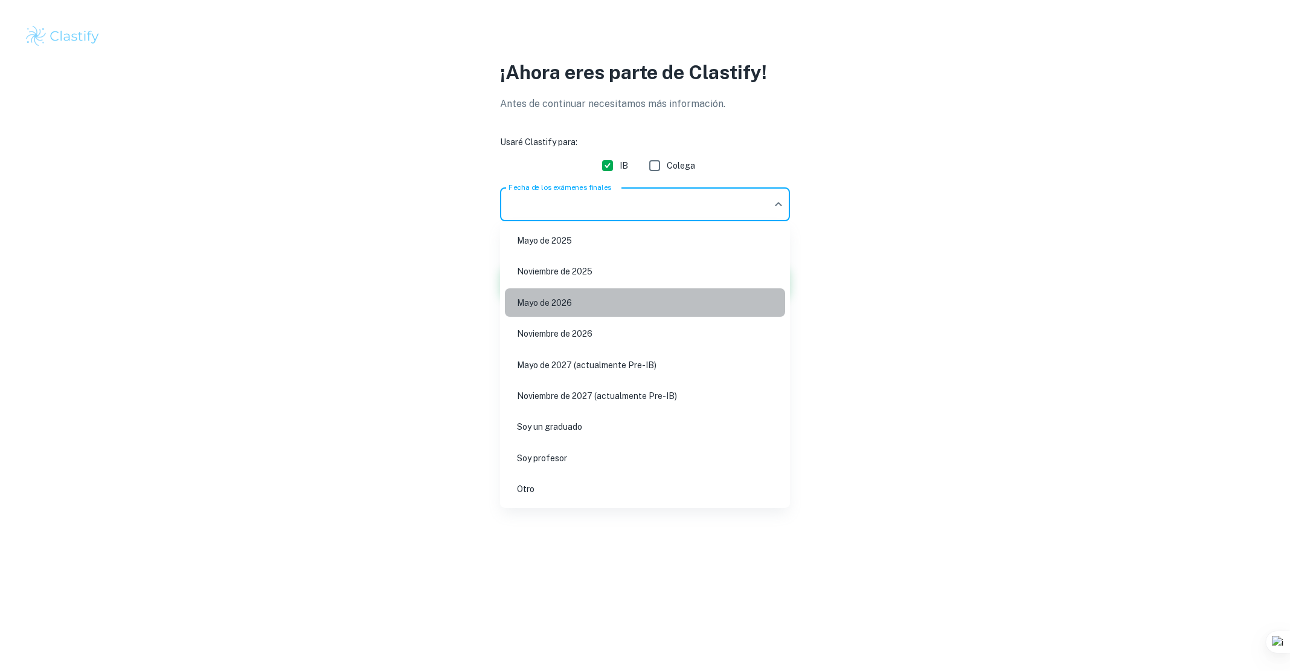
click at [603, 300] on li "Mayo de 2026" at bounding box center [645, 302] width 280 height 28
type input "M26"
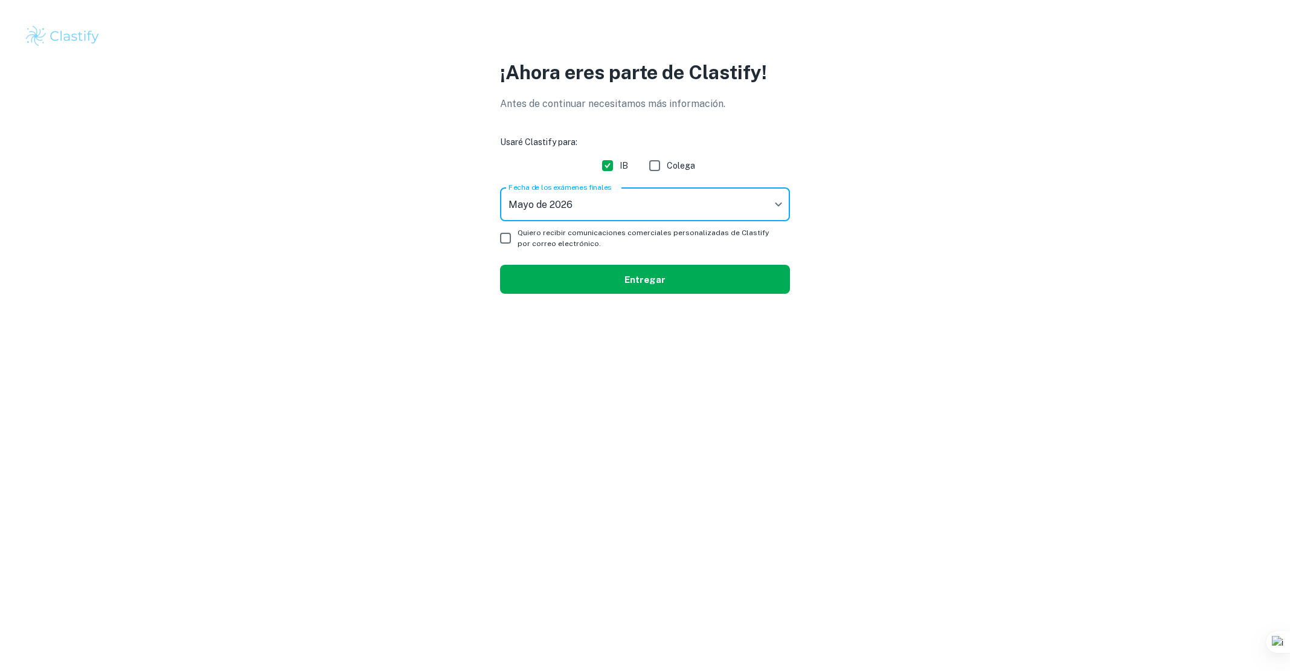
click at [527, 266] on button "Entregar" at bounding box center [645, 279] width 290 height 29
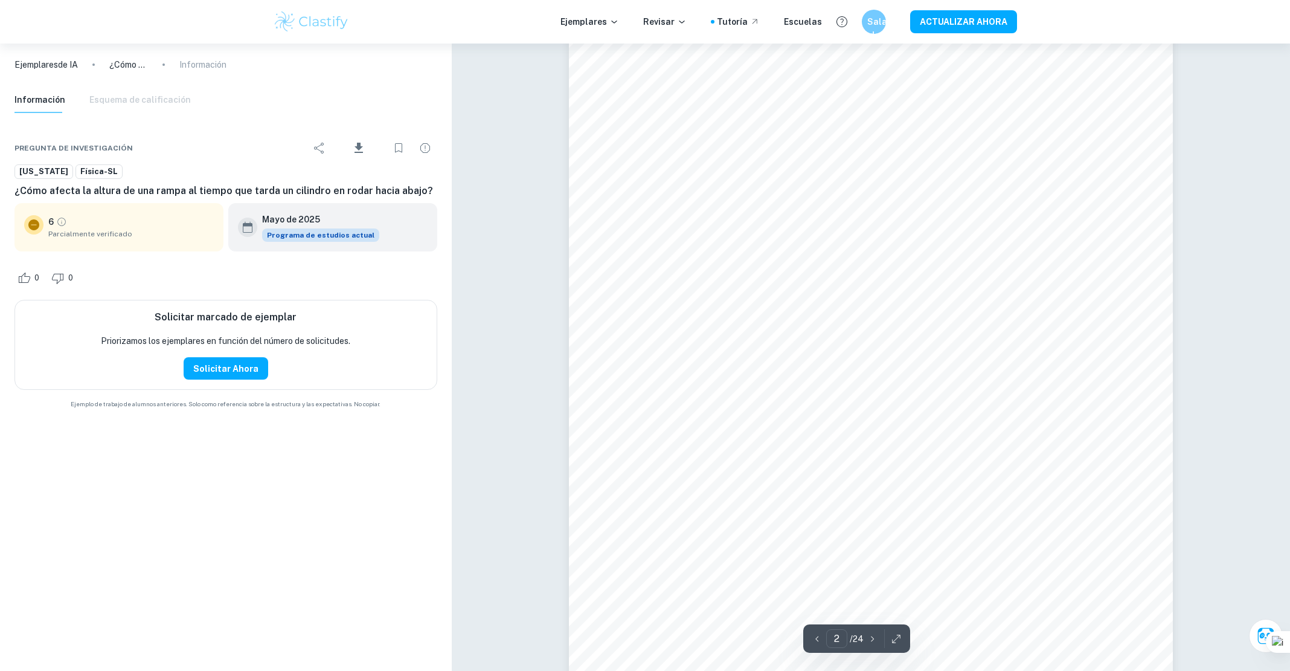
scroll to position [971, 0]
type input "1"
